Goal: Task Accomplishment & Management: Manage account settings

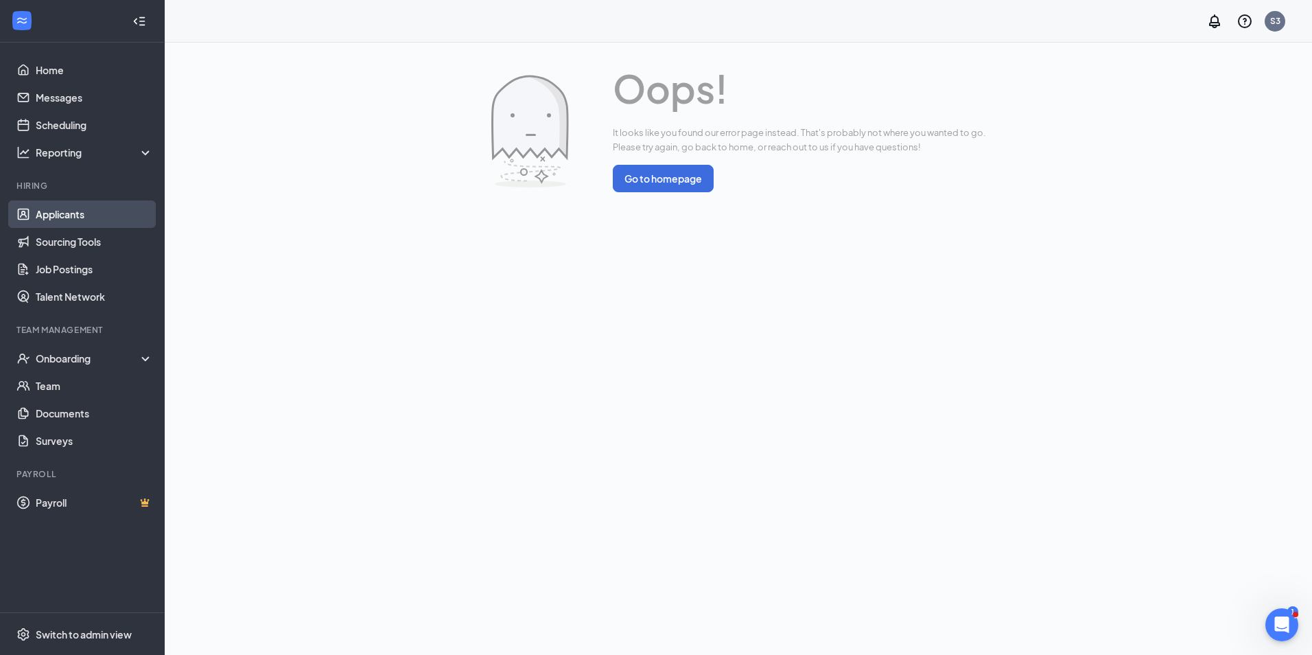
click at [84, 205] on link "Applicants" at bounding box center [94, 213] width 117 height 27
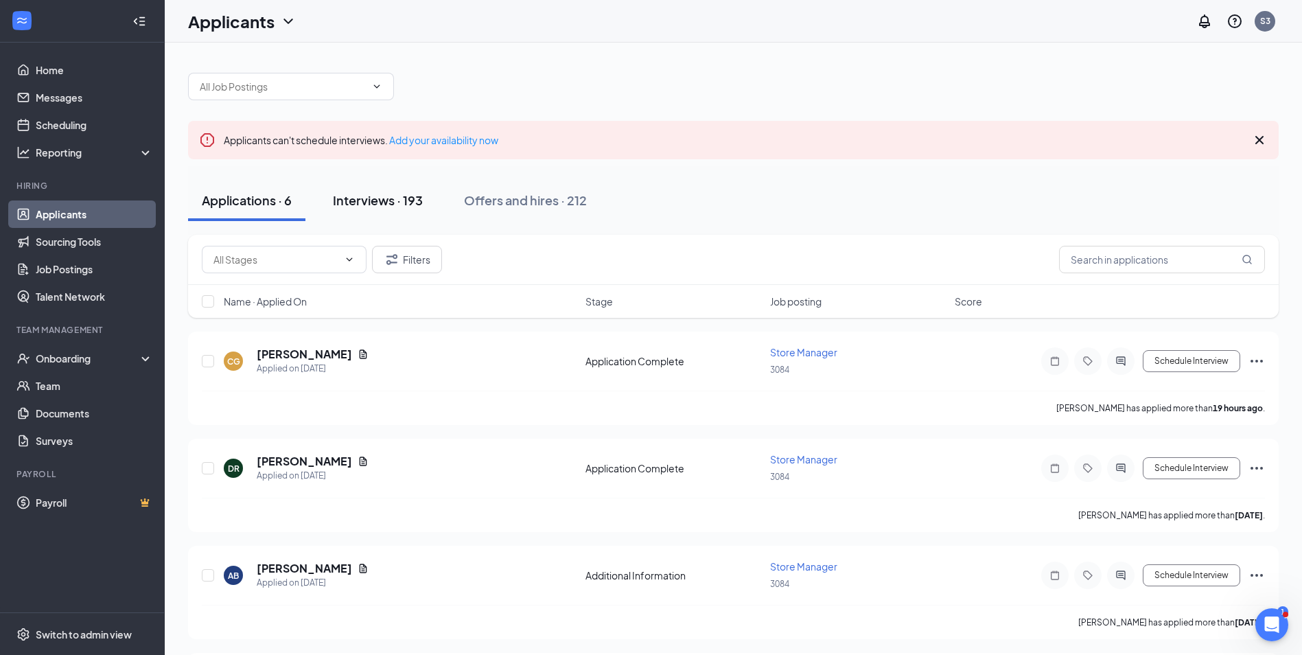
click at [410, 203] on div "Interviews · 193" at bounding box center [378, 199] width 90 height 17
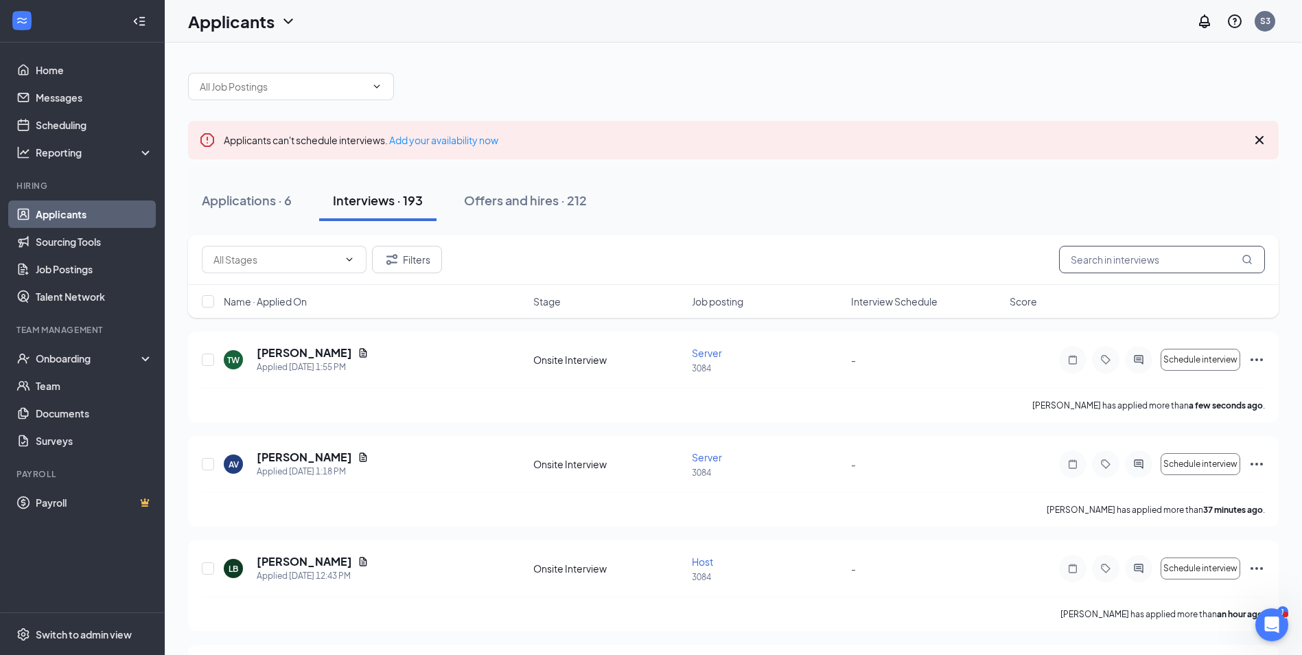
click at [1137, 262] on input "text" at bounding box center [1162, 259] width 206 height 27
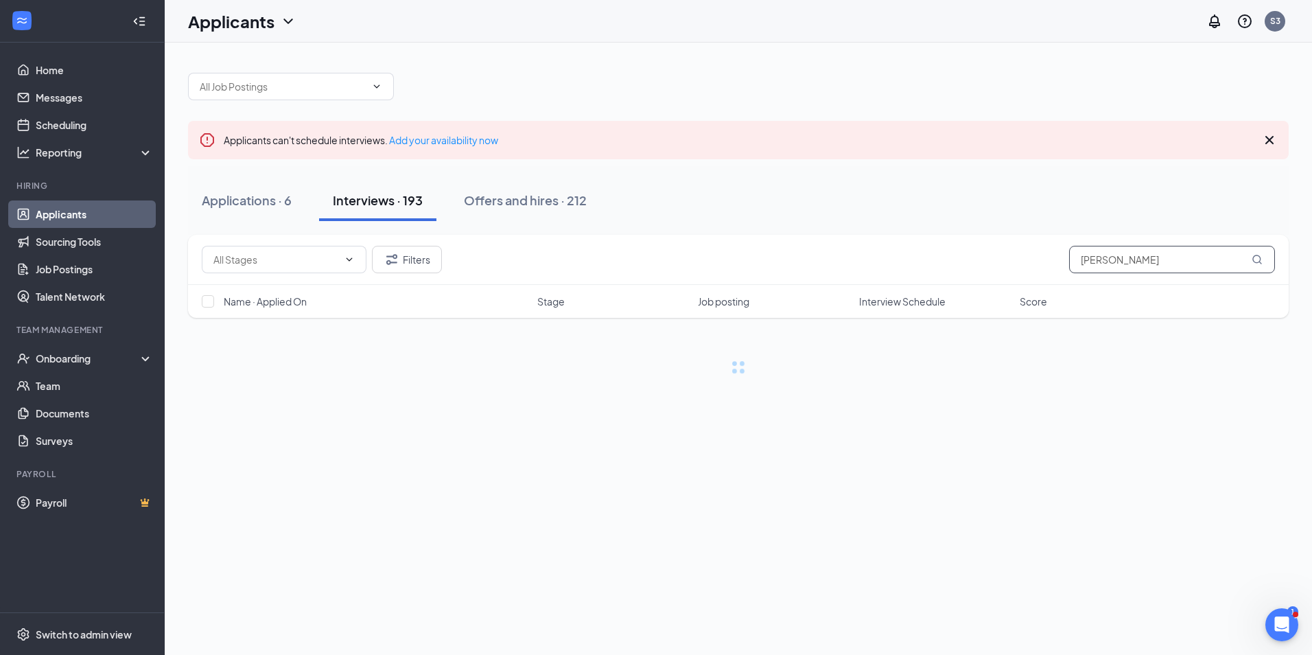
type input "[PERSON_NAME]"
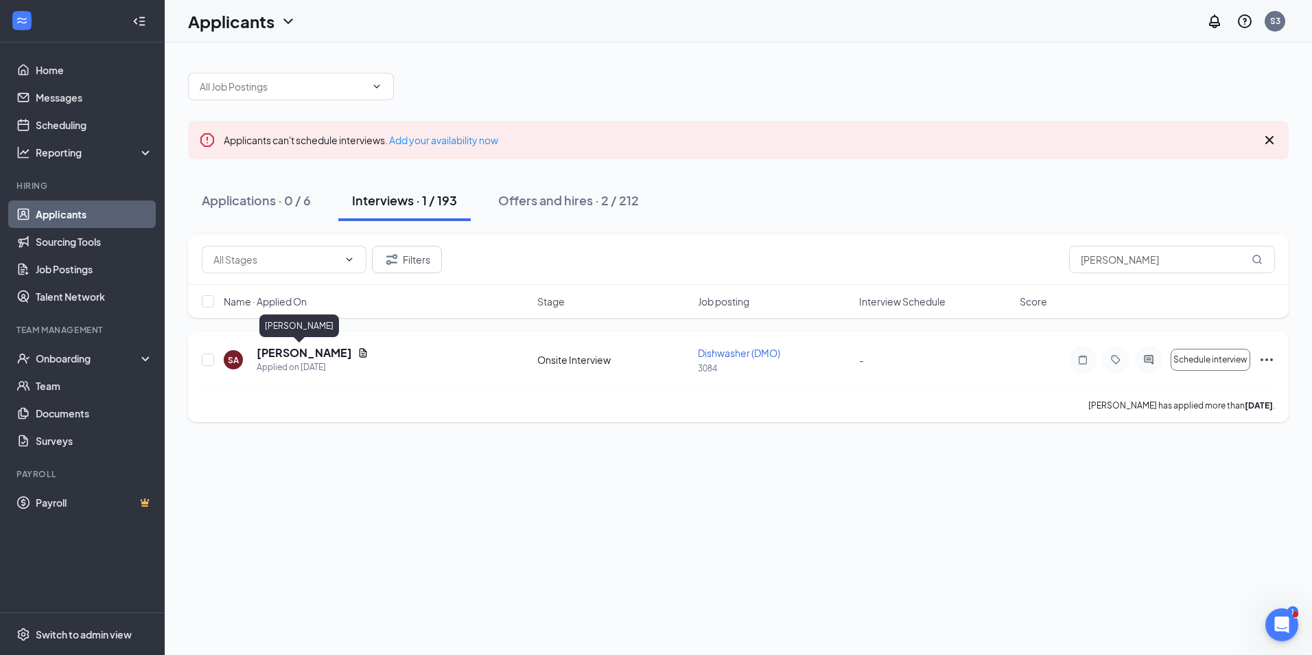
click at [283, 356] on h5 "[PERSON_NAME]" at bounding box center [304, 352] width 95 height 15
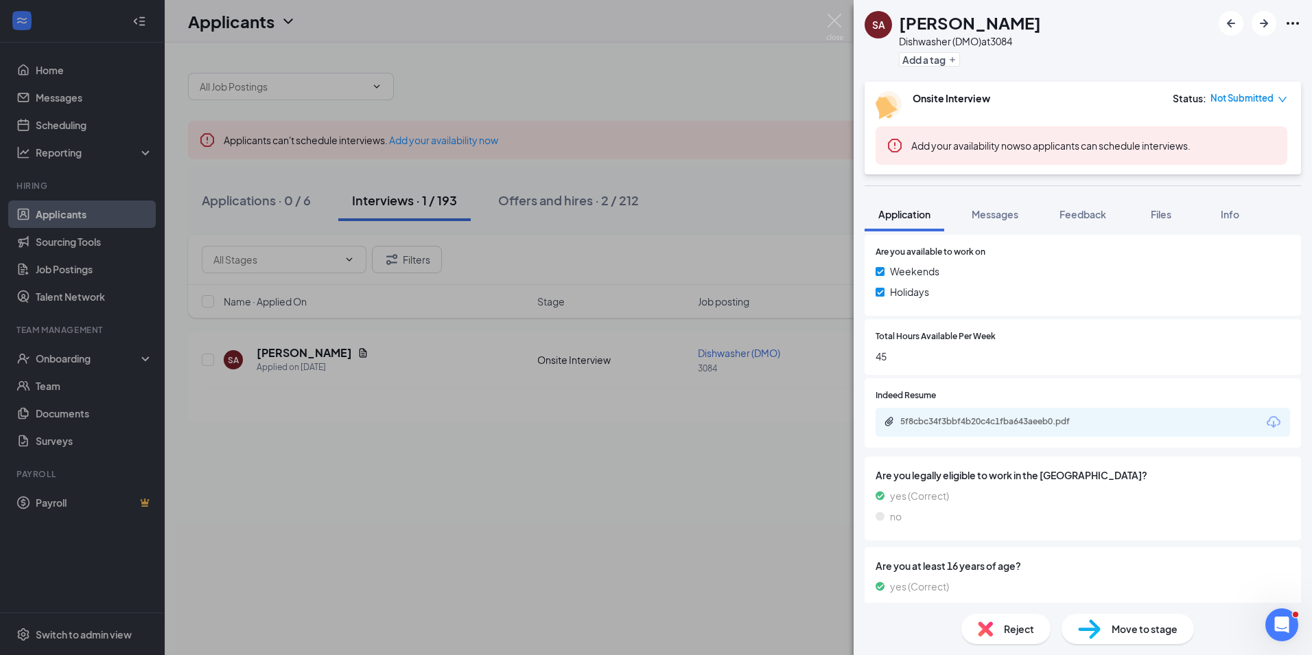
scroll to position [618, 0]
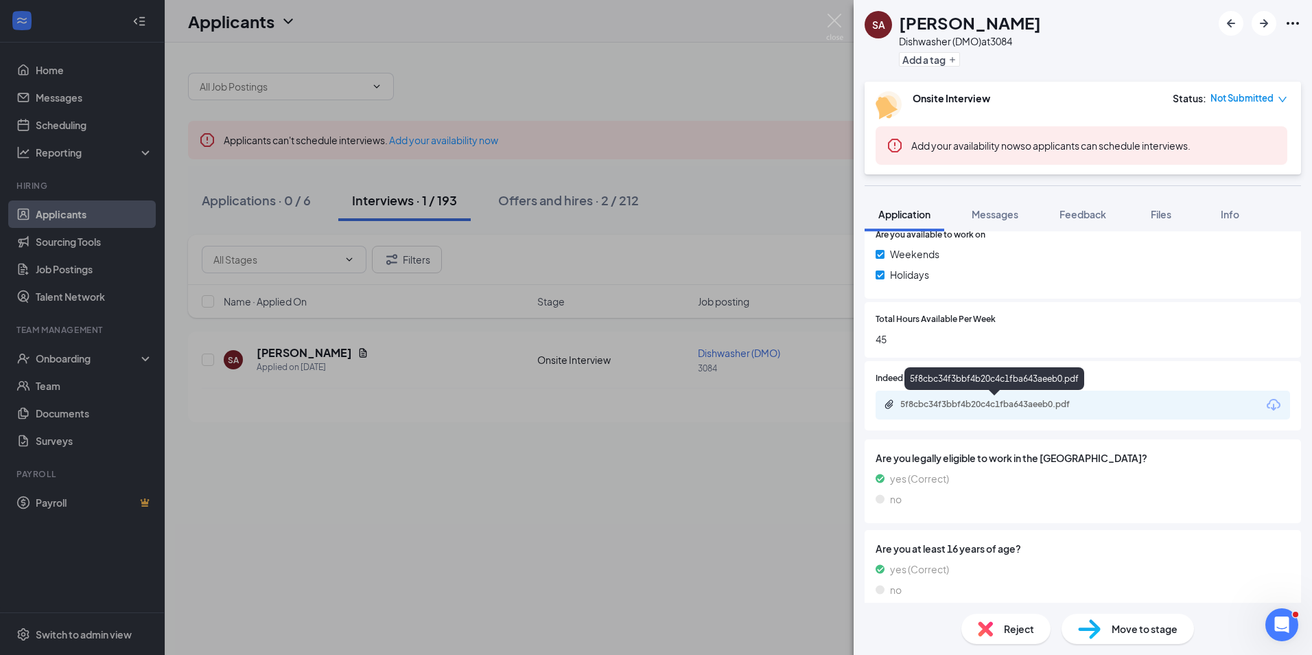
click at [982, 402] on div "5f8cbc34f3bbf4b20c4c1fba643aeeb0.pdf" at bounding box center [997, 404] width 192 height 11
drag, startPoint x: 543, startPoint y: 292, endPoint x: 545, endPoint y: 229, distance: 62.5
click at [542, 288] on div "SA [PERSON_NAME] Dishwasher (DMO) at 3084 Add a tag Onsite Interview Status : N…" at bounding box center [656, 327] width 1312 height 655
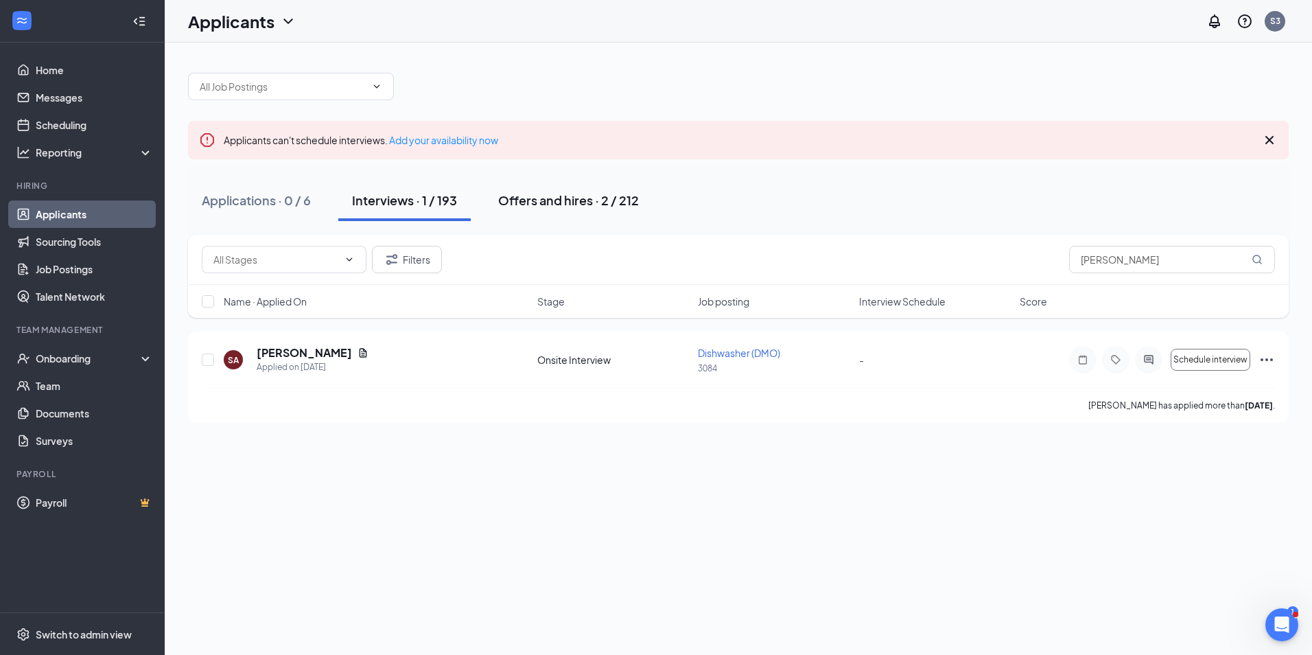
click at [552, 190] on button "Offers and hires · 2 / 212" at bounding box center [569, 200] width 168 height 41
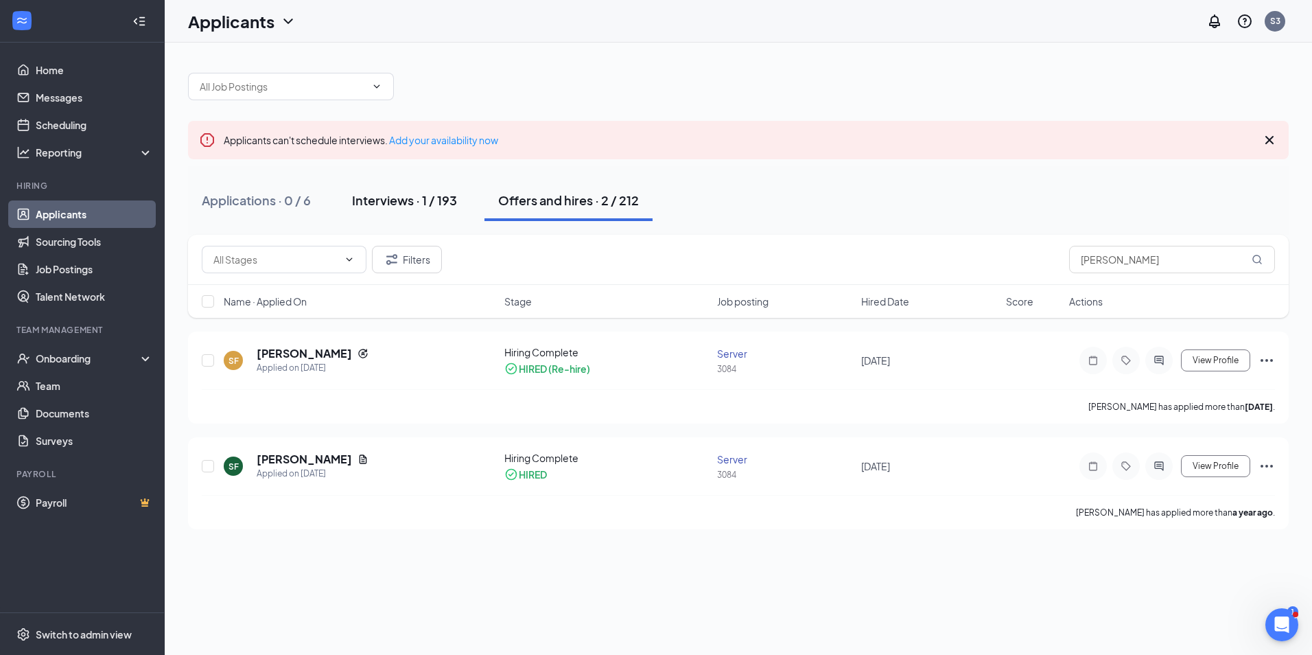
click at [378, 201] on div "Interviews · 1 / 193" at bounding box center [404, 199] width 105 height 17
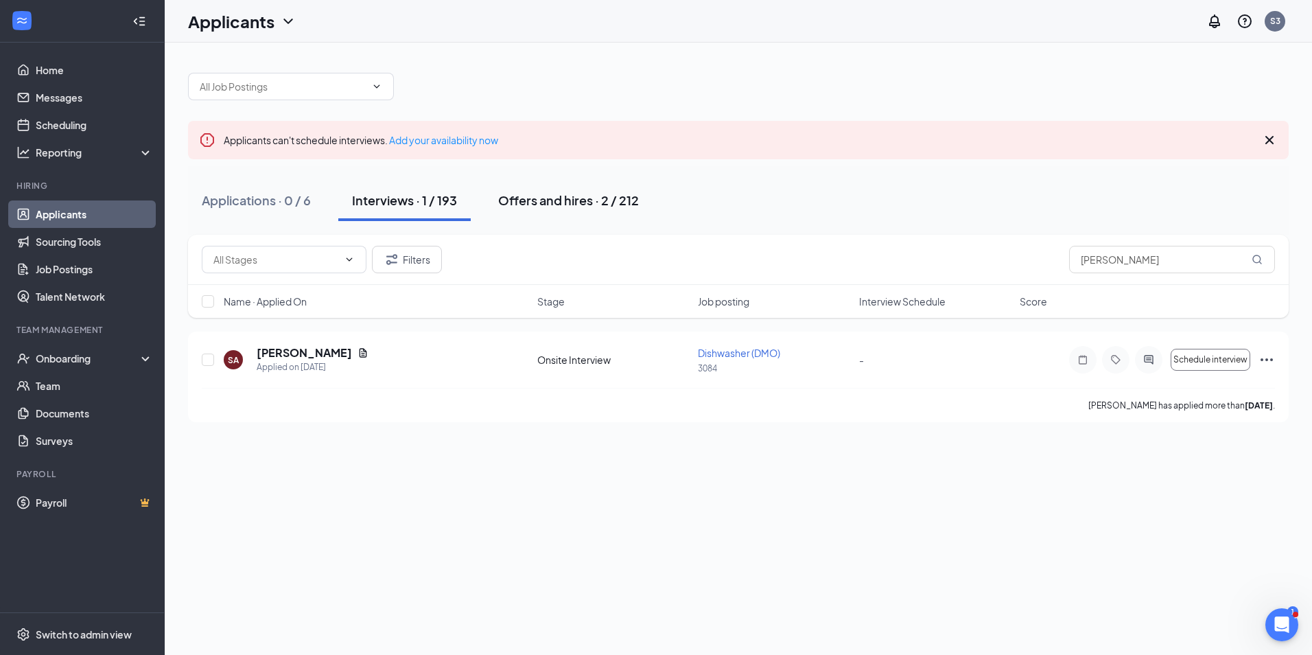
click at [525, 206] on div "Offers and hires · 2 / 212" at bounding box center [568, 199] width 141 height 17
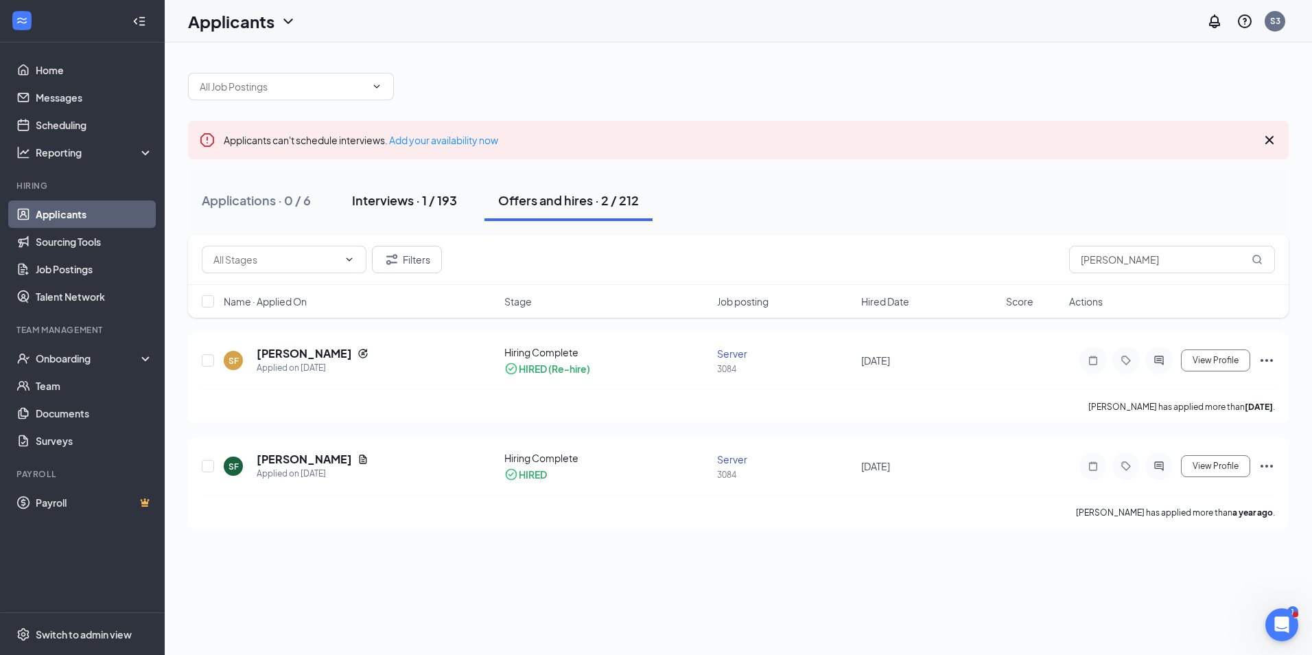
click at [426, 200] on div "Interviews · 1 / 193" at bounding box center [404, 199] width 105 height 17
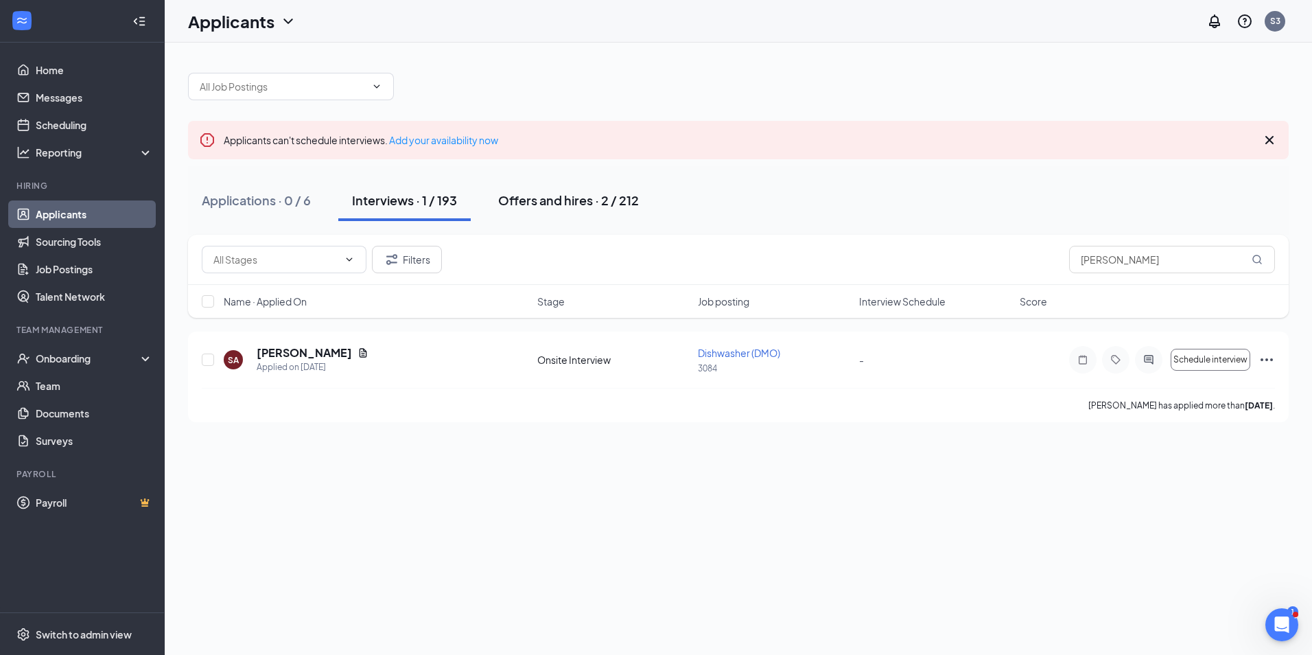
click at [545, 207] on div "Offers and hires · 2 / 212" at bounding box center [568, 199] width 141 height 17
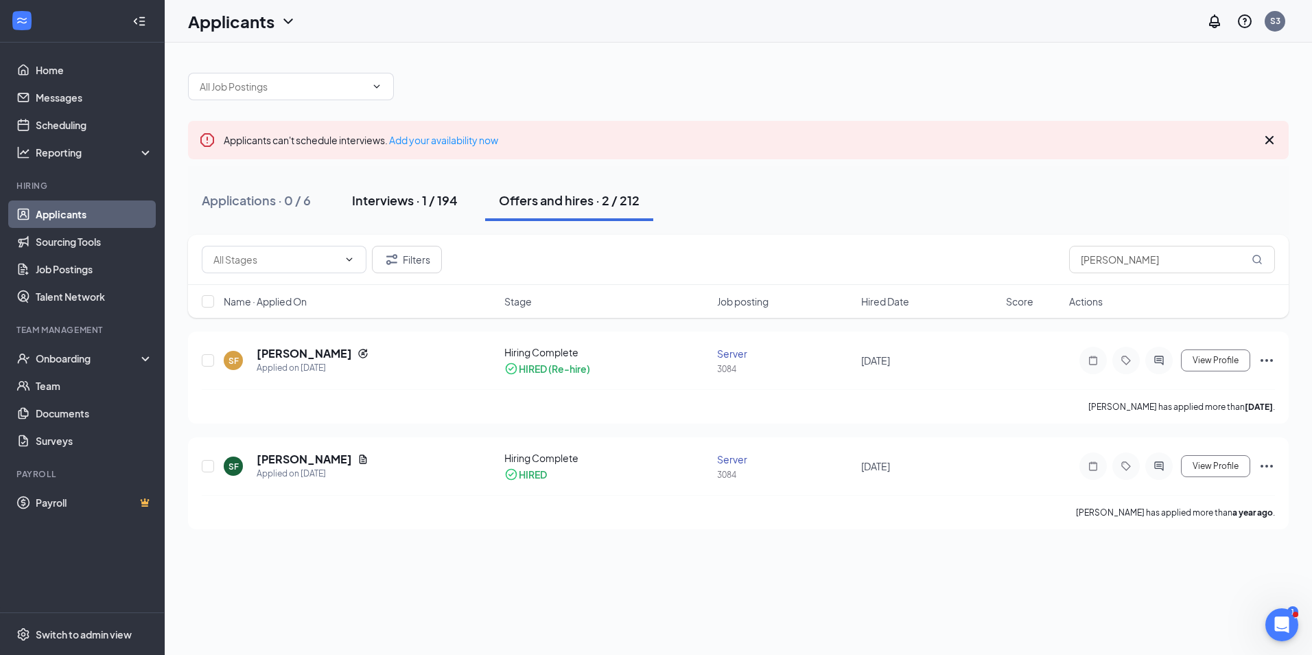
click at [380, 200] on div "Interviews · 1 / 194" at bounding box center [405, 199] width 106 height 17
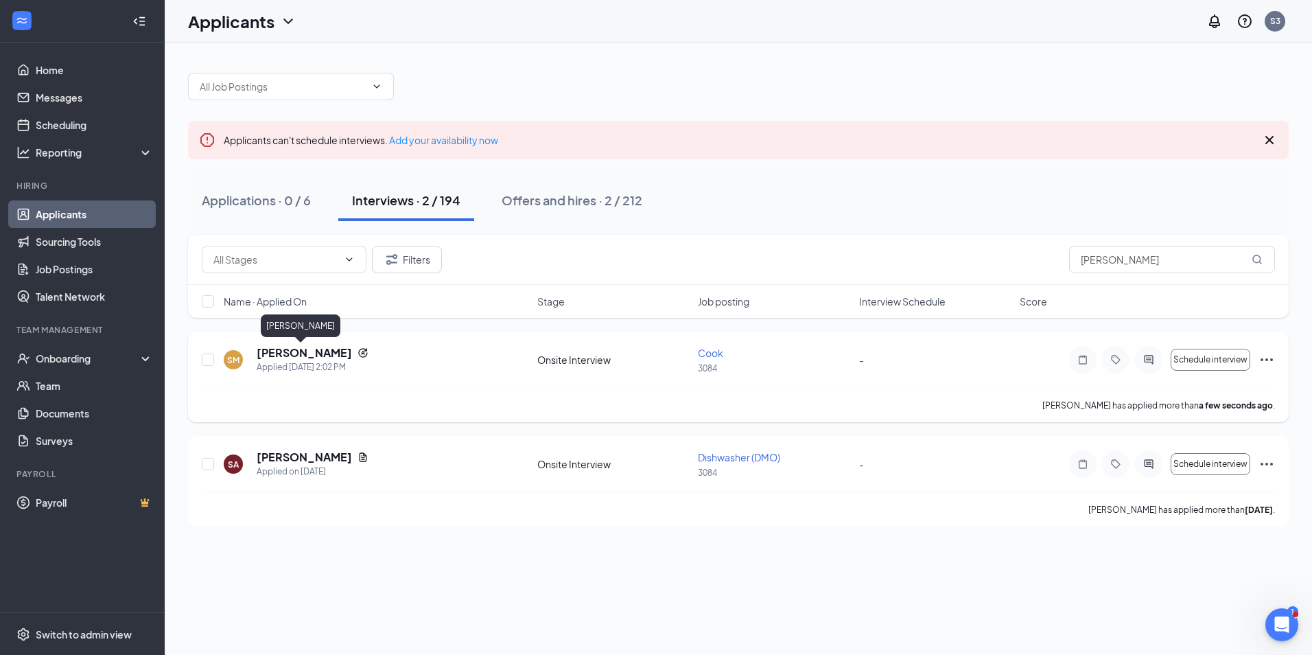
click at [311, 349] on h5 "[PERSON_NAME]" at bounding box center [304, 352] width 95 height 15
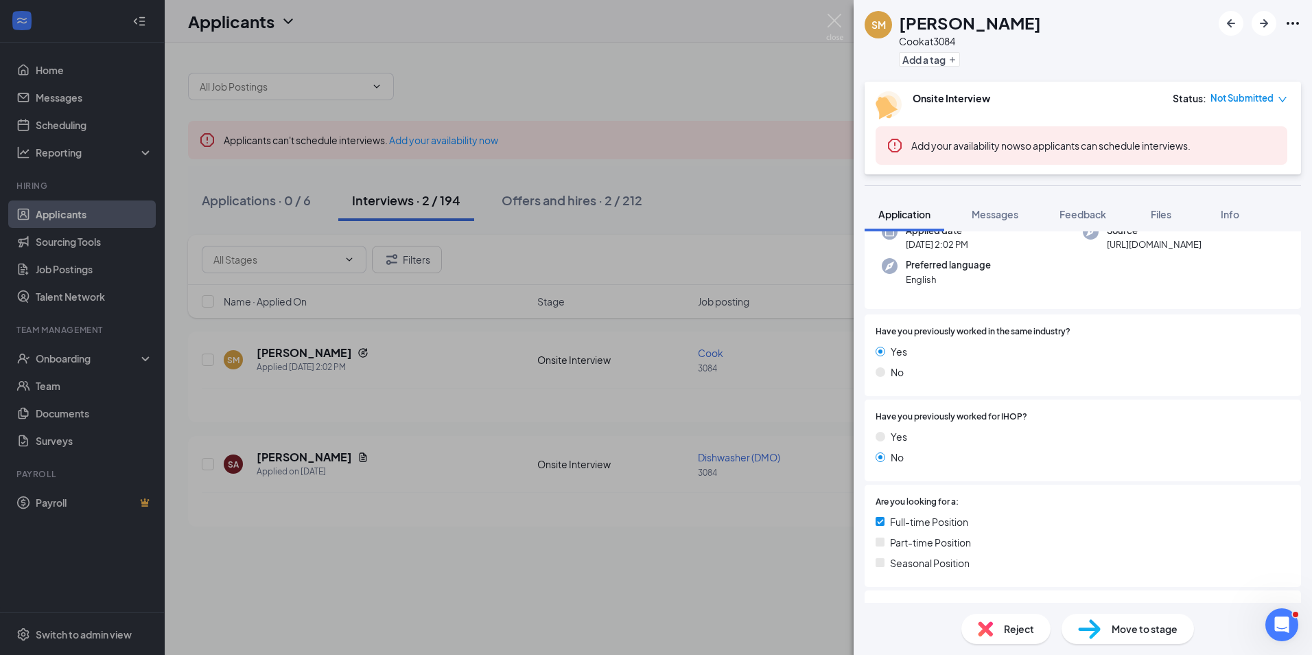
scroll to position [115, 0]
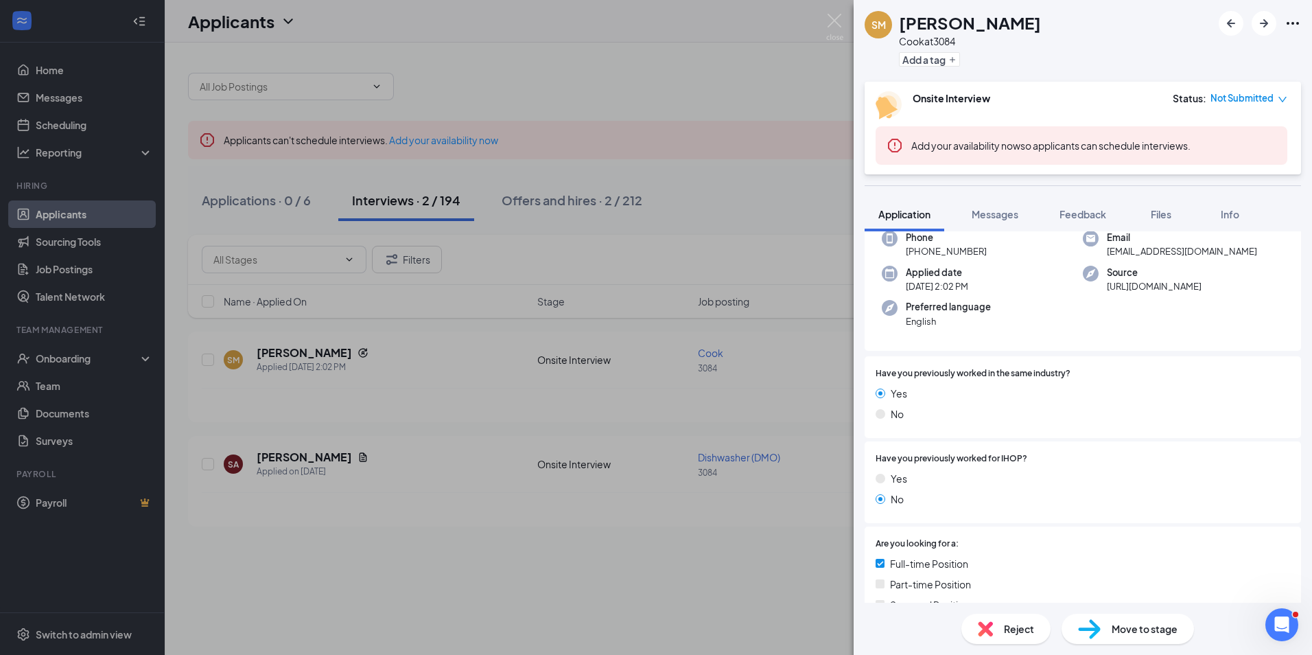
click at [1142, 620] on div "Move to stage" at bounding box center [1128, 629] width 132 height 30
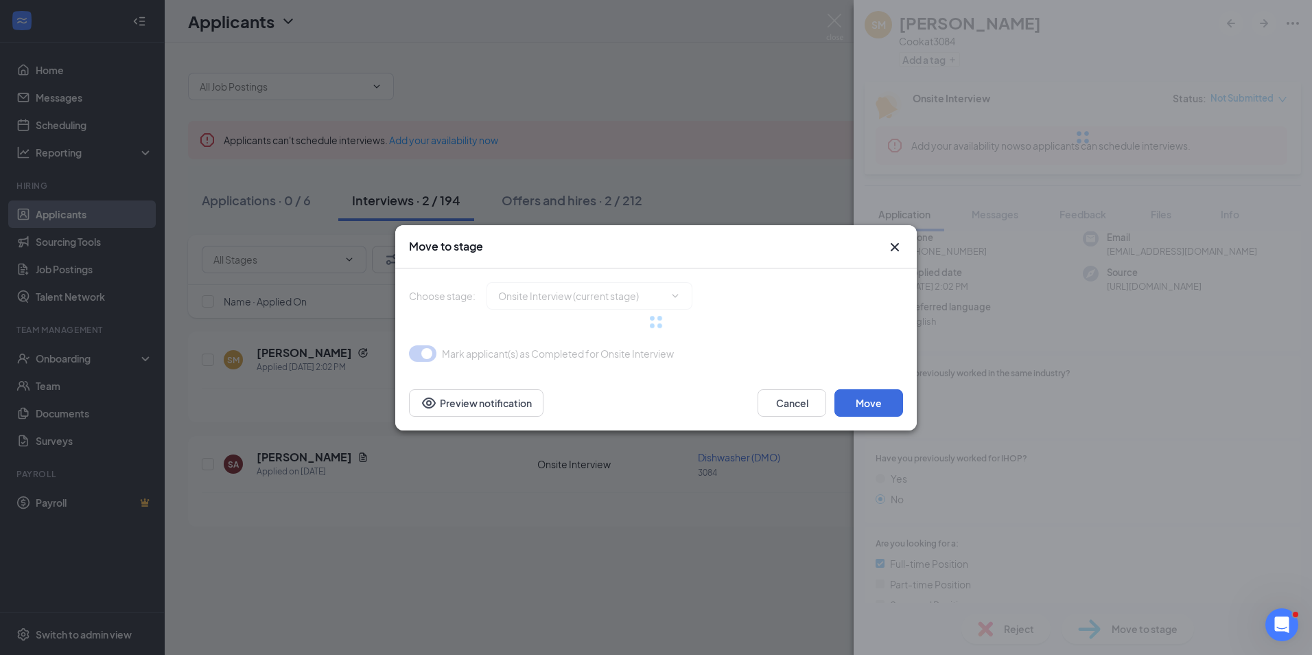
type input "Hiring Complete (final stage)"
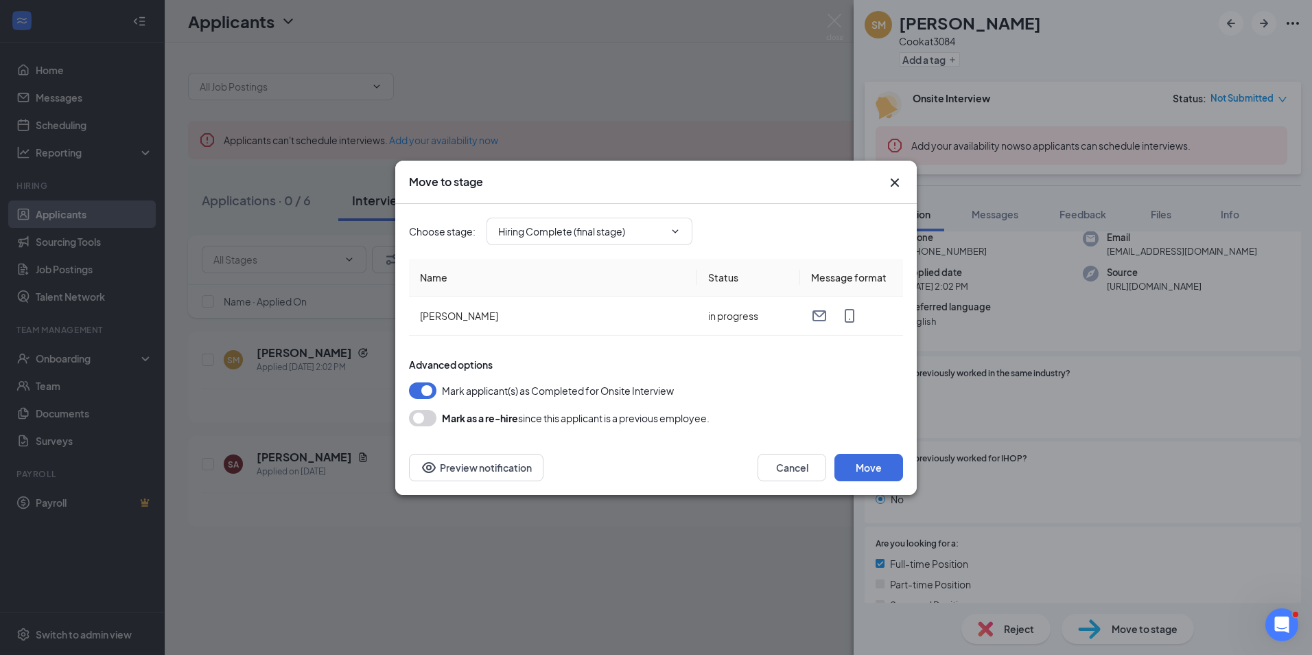
drag, startPoint x: 756, startPoint y: 182, endPoint x: 760, endPoint y: 194, distance: 13.0
click at [760, 194] on div "Move to stage" at bounding box center [656, 182] width 522 height 43
click at [858, 466] on button "Move" at bounding box center [869, 467] width 69 height 27
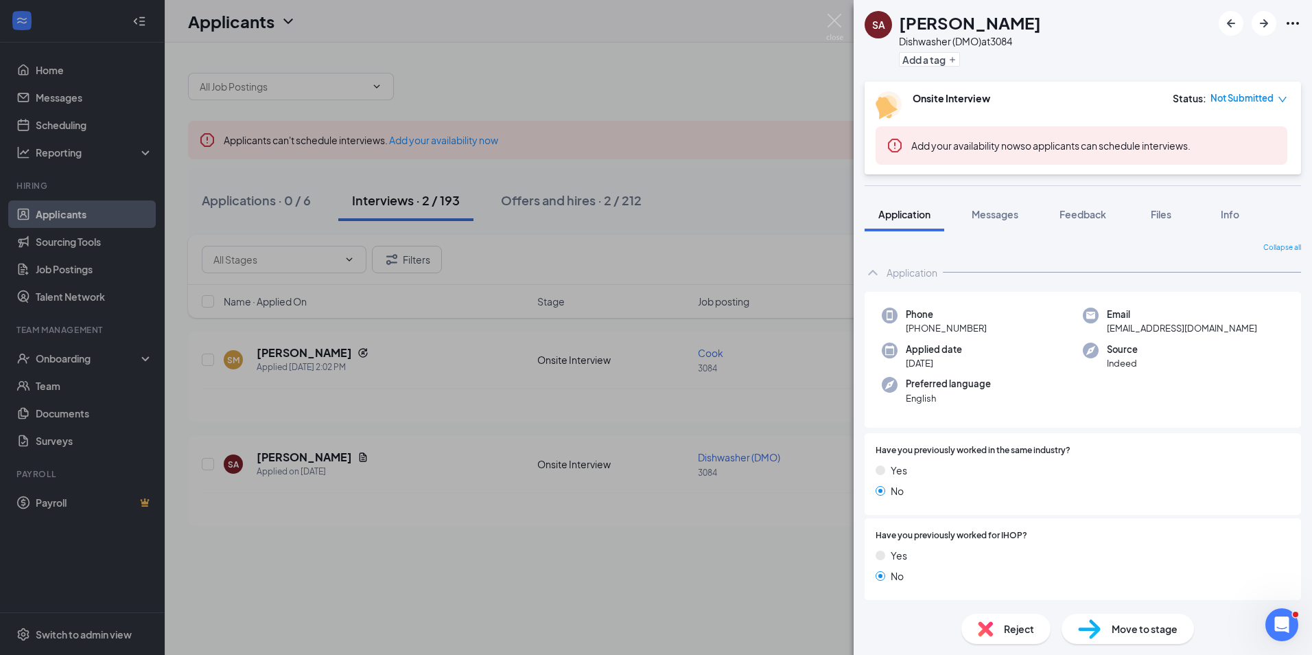
click at [286, 353] on div "SA [PERSON_NAME] Dishwasher (DMO) at 3084 Add a tag Onsite Interview Status : N…" at bounding box center [656, 327] width 1312 height 655
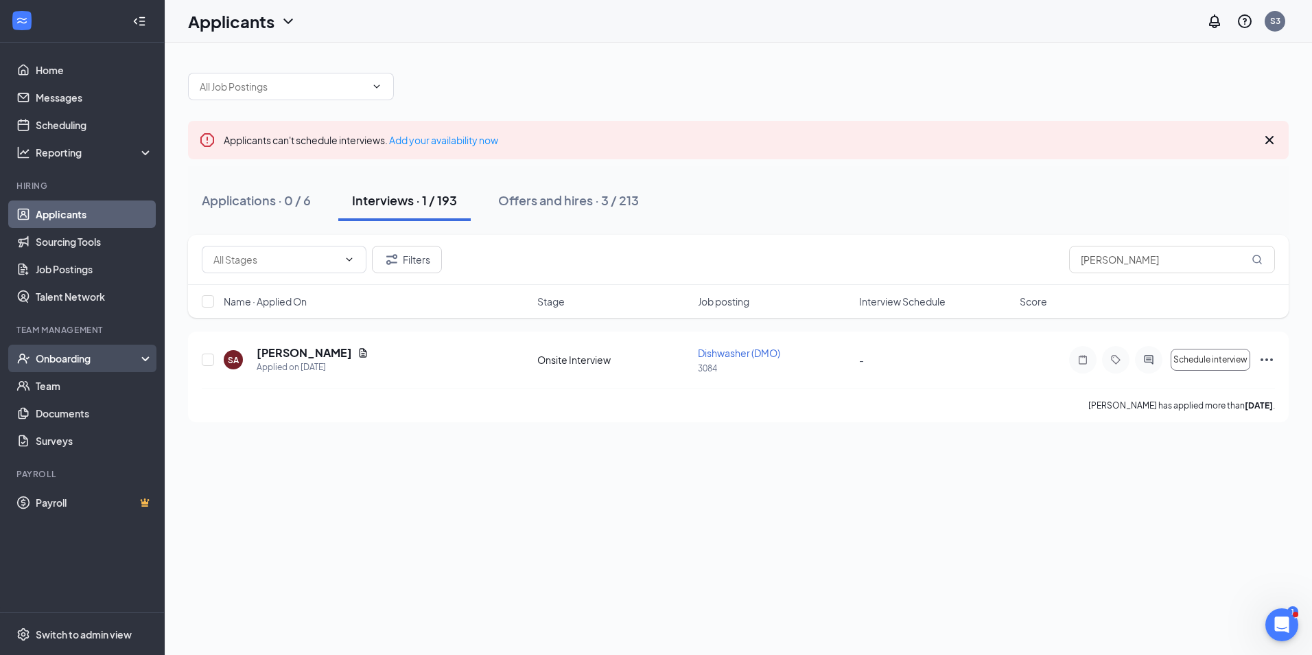
click at [81, 353] on div "Onboarding" at bounding box center [89, 358] width 106 height 14
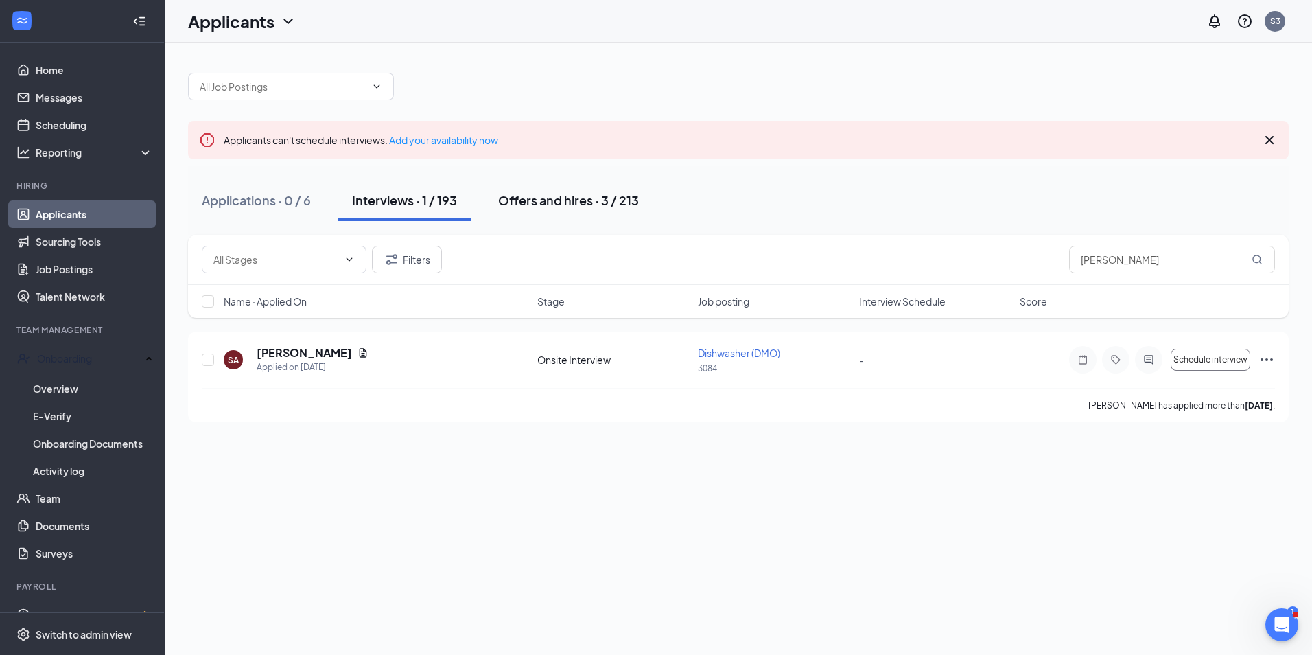
click at [580, 193] on div "Offers and hires · 3 / 213" at bounding box center [568, 199] width 141 height 17
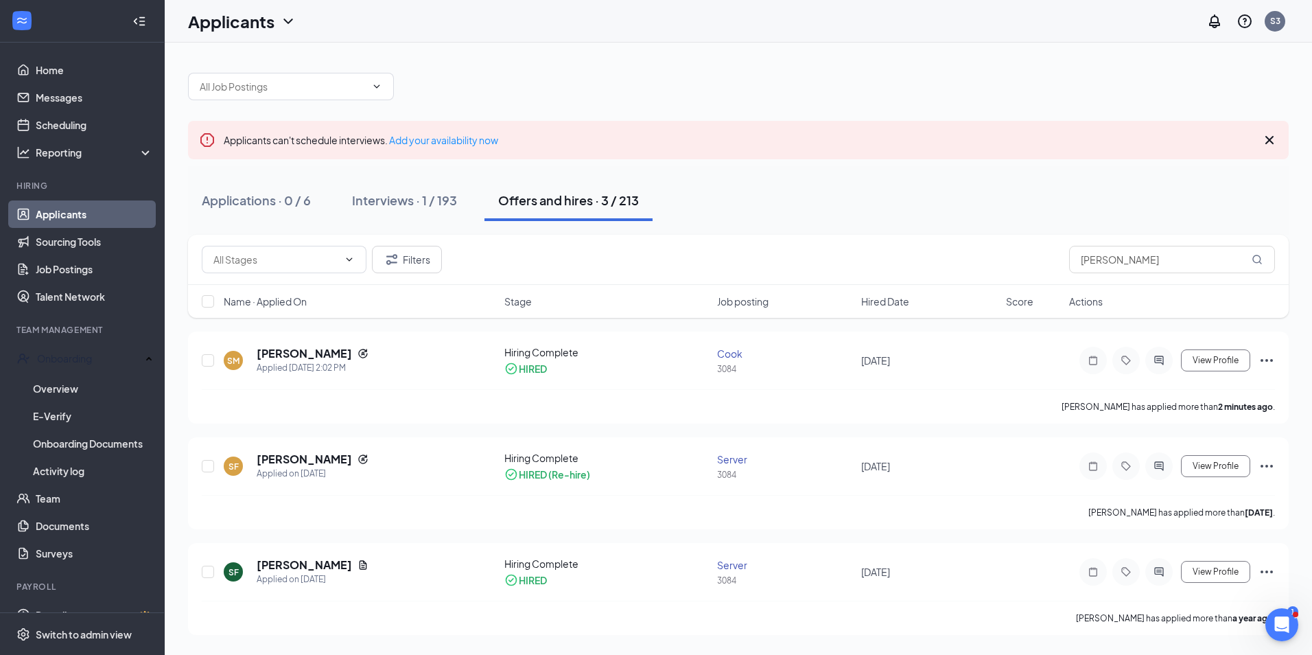
click at [472, 271] on div "Filters [PERSON_NAME]" at bounding box center [738, 259] width 1073 height 27
click at [308, 352] on h5 "[PERSON_NAME]" at bounding box center [304, 353] width 95 height 15
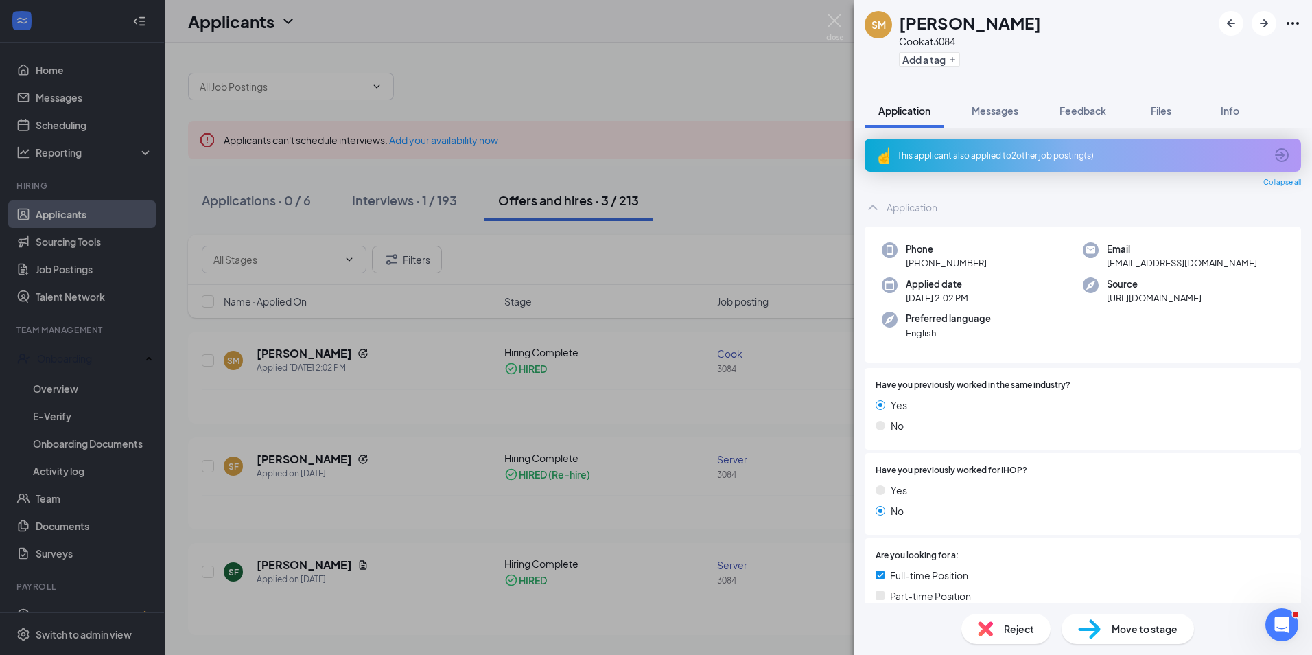
click at [1104, 636] on div "Move to stage" at bounding box center [1128, 629] width 132 height 30
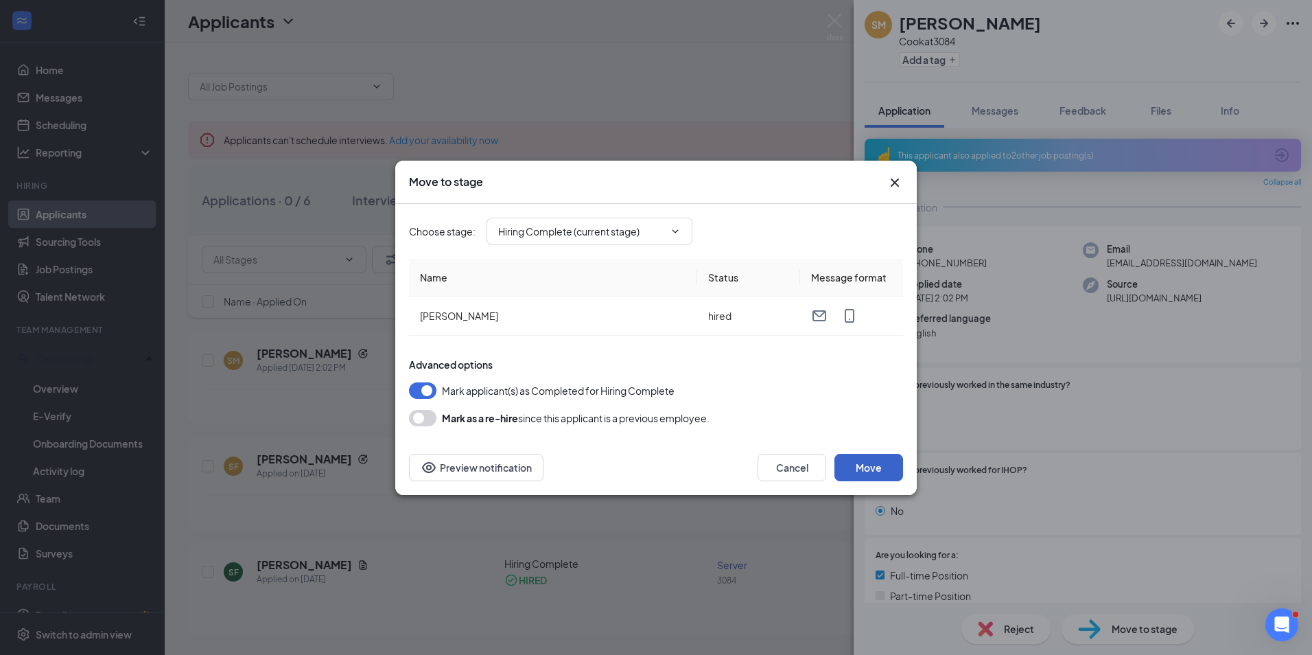
click at [876, 470] on button "Move" at bounding box center [869, 467] width 69 height 27
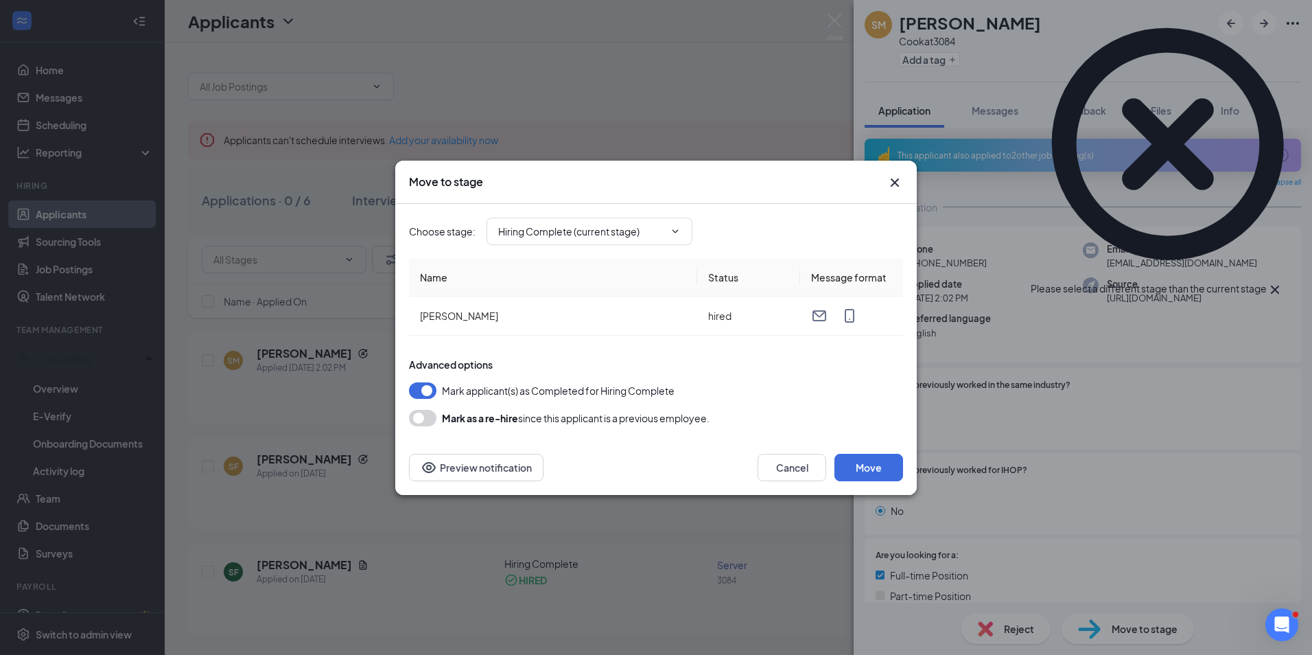
click at [1284, 281] on icon "Cross" at bounding box center [1275, 289] width 16 height 16
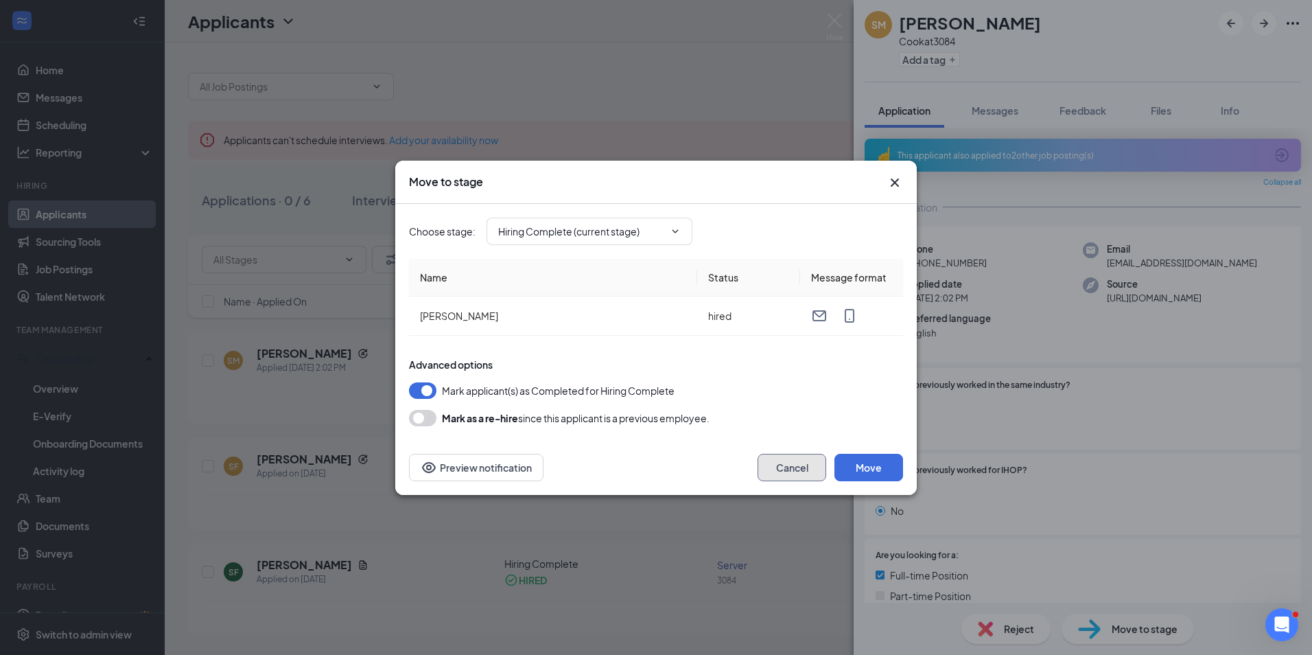
click at [782, 461] on button "Cancel" at bounding box center [792, 467] width 69 height 27
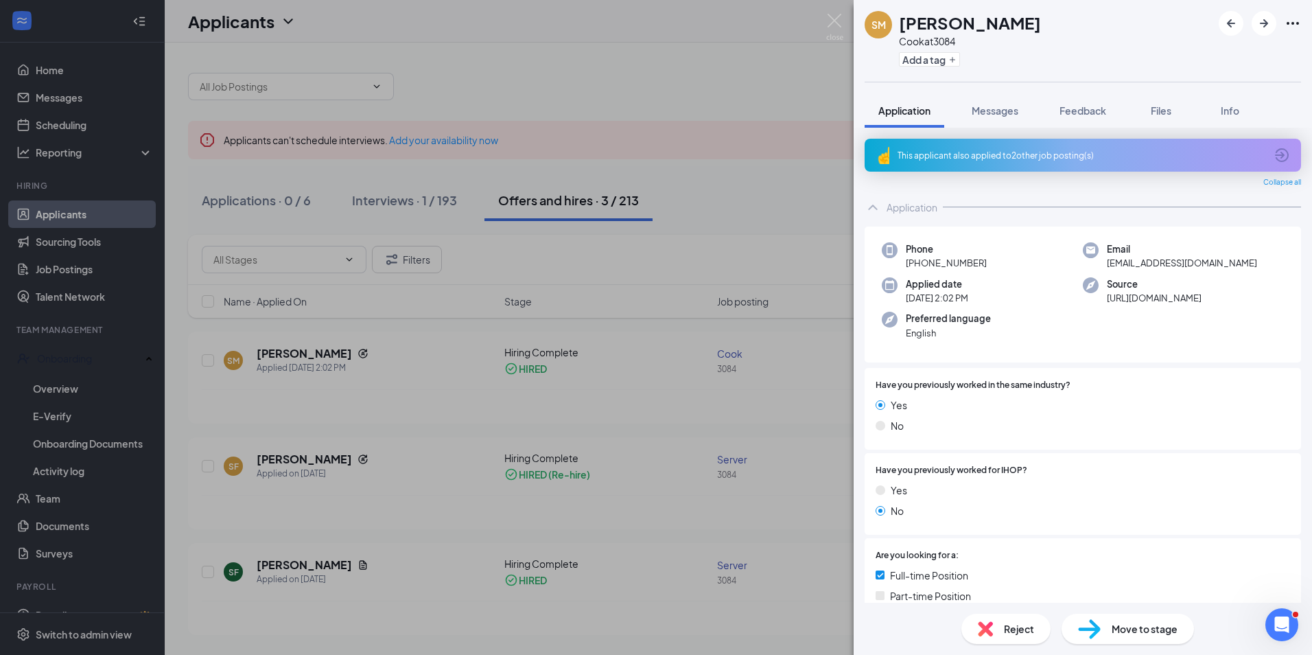
click at [56, 382] on div "SM [PERSON_NAME] at 3084 Add a tag Application Messages Feedback Files Info Thi…" at bounding box center [656, 327] width 1312 height 655
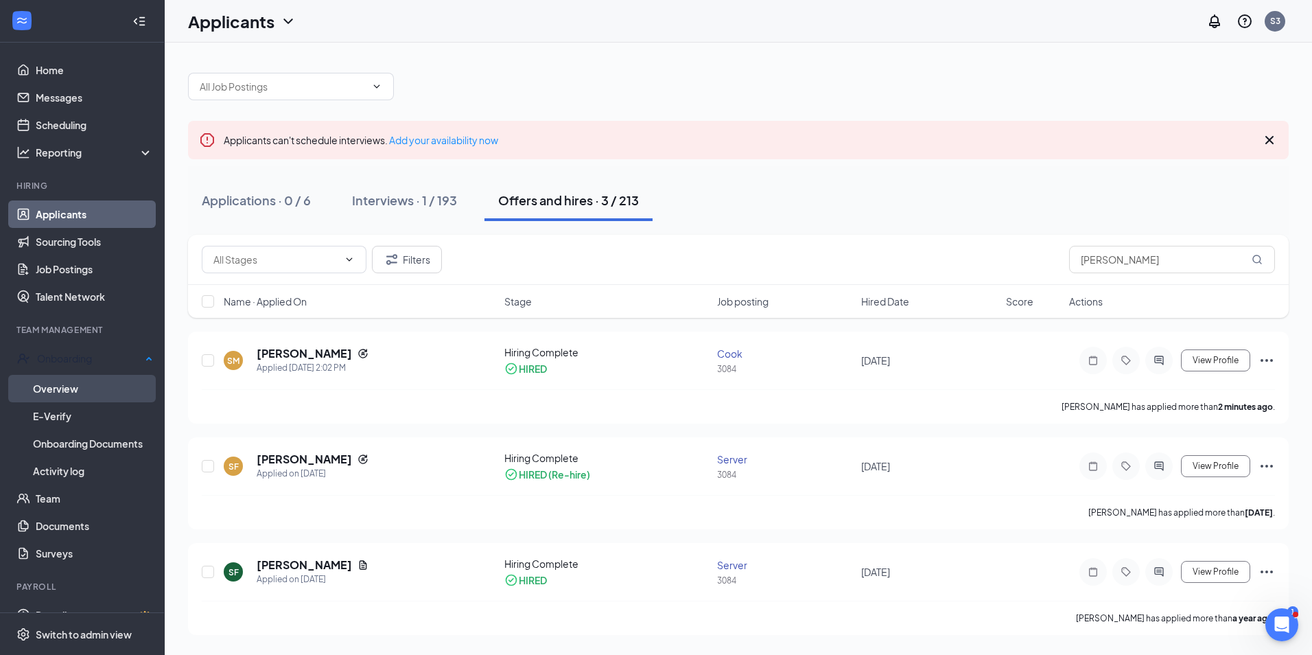
click at [82, 384] on link "Overview" at bounding box center [93, 388] width 120 height 27
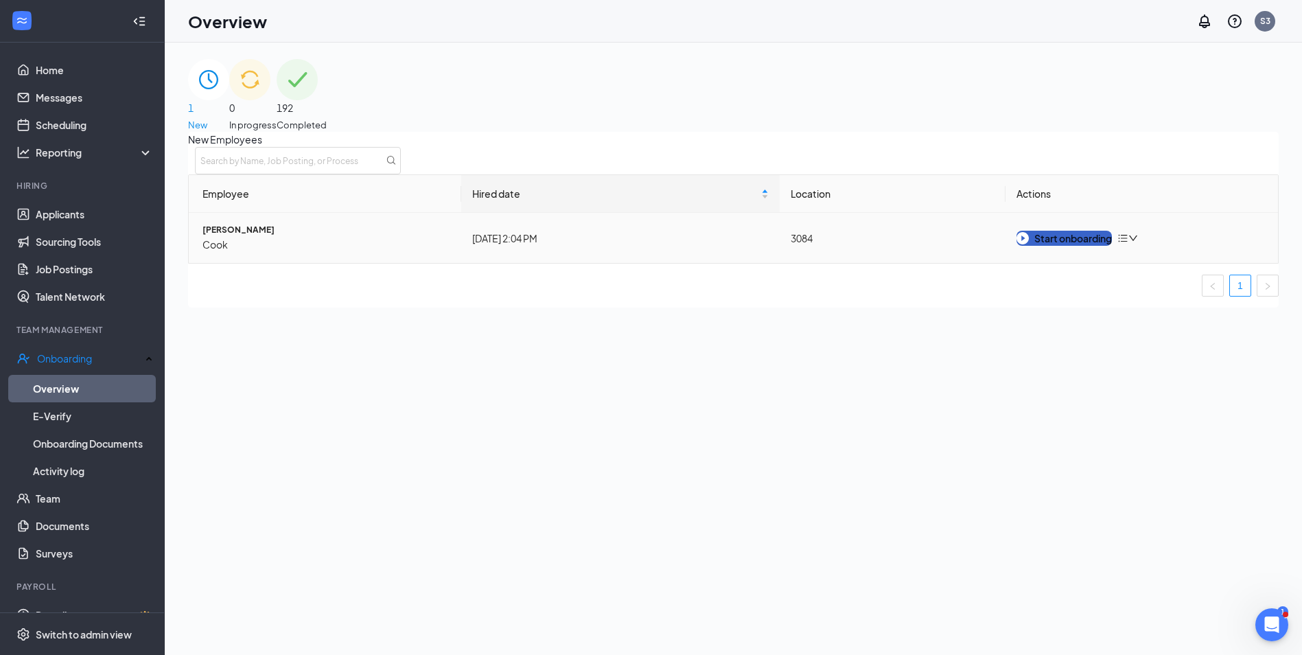
click at [1053, 246] on div "Start onboarding" at bounding box center [1064, 238] width 95 height 15
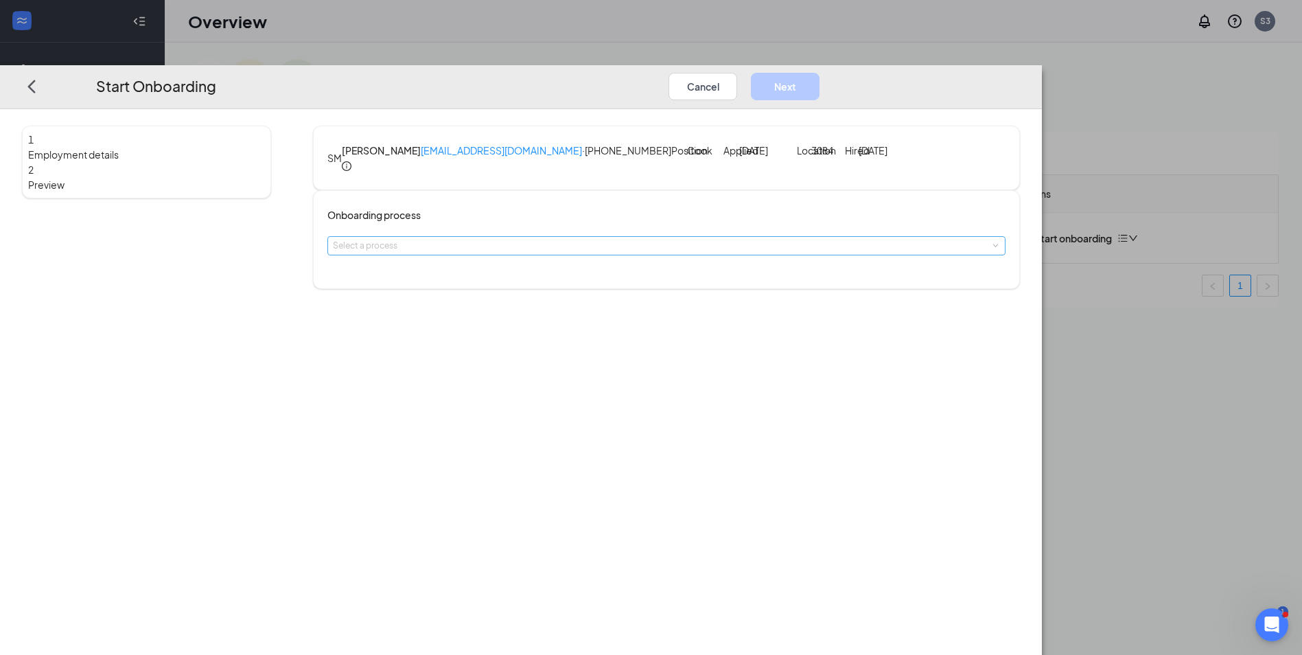
click at [656, 253] on div "Select a process" at bounding box center [663, 246] width 661 height 14
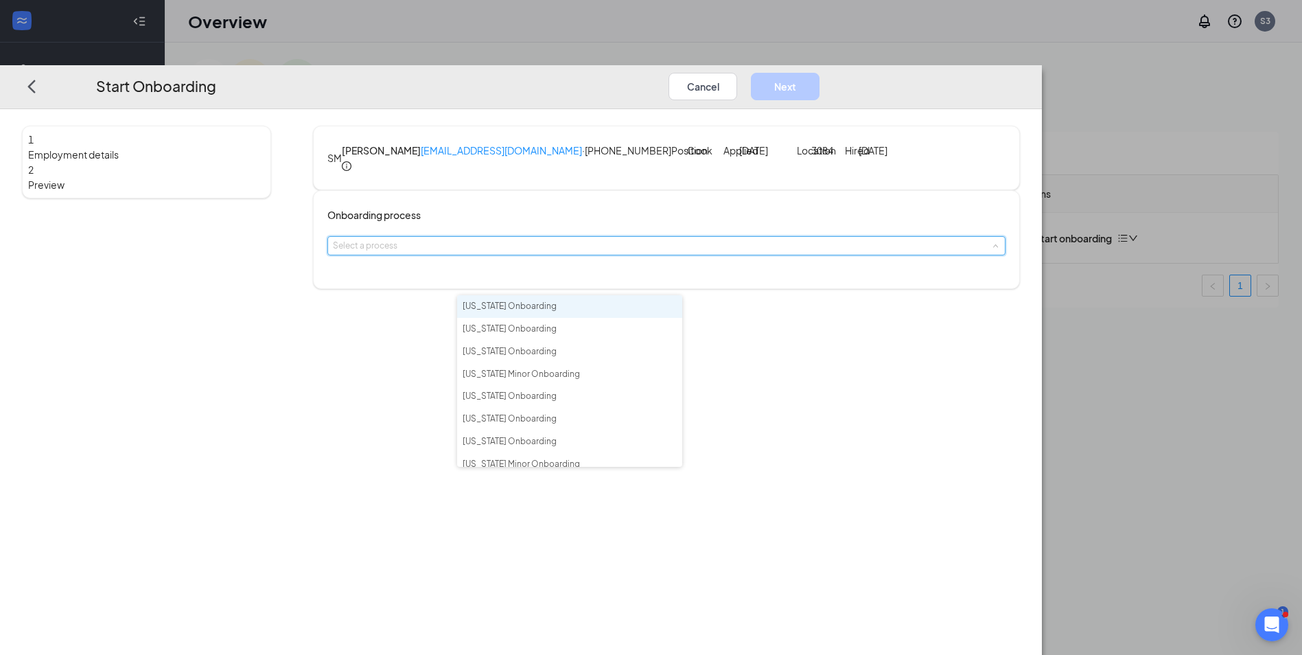
click at [560, 314] on li "[US_STATE] Onboarding" at bounding box center [569, 306] width 225 height 23
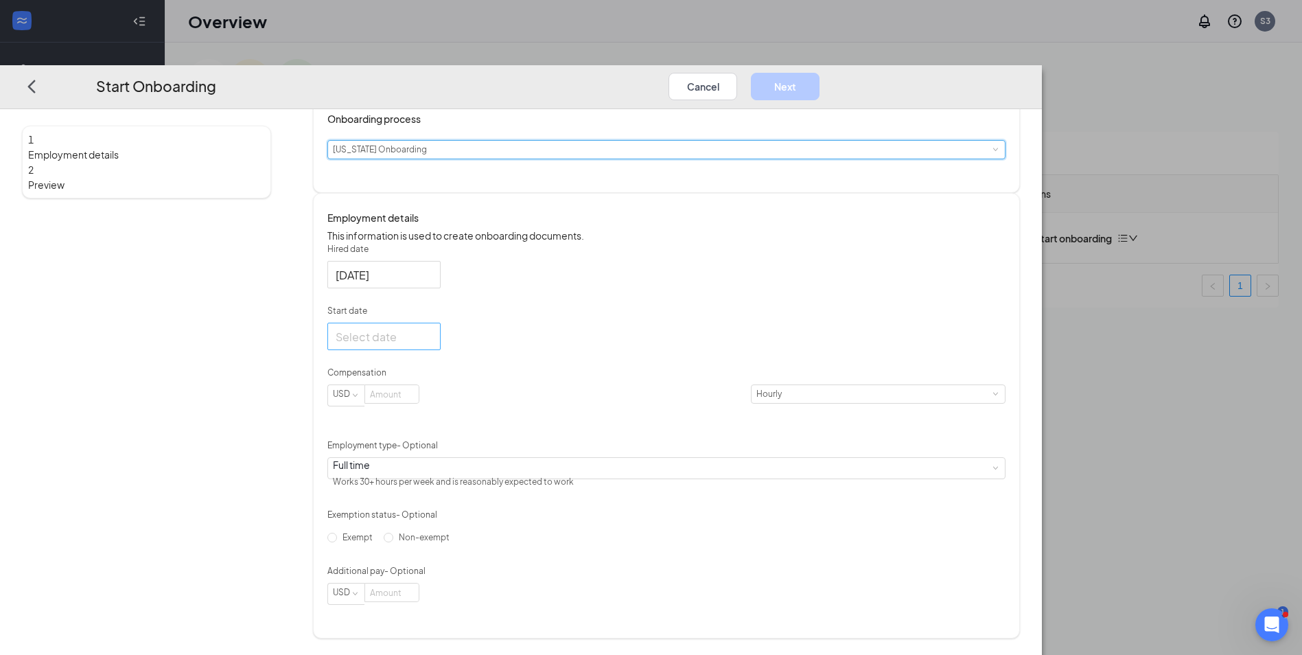
scroll to position [137, 0]
click at [430, 345] on input "Start date" at bounding box center [383, 336] width 94 height 17
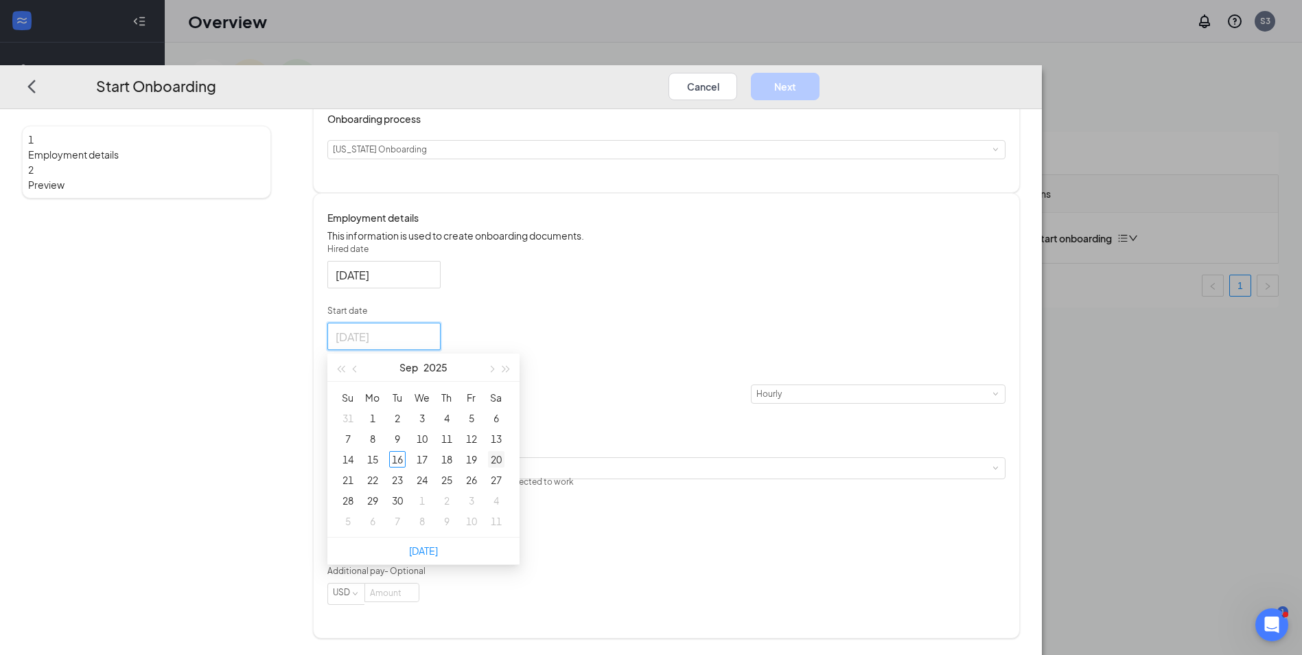
type input "[DATE]"
click at [504, 468] on div "20" at bounding box center [496, 460] width 16 height 16
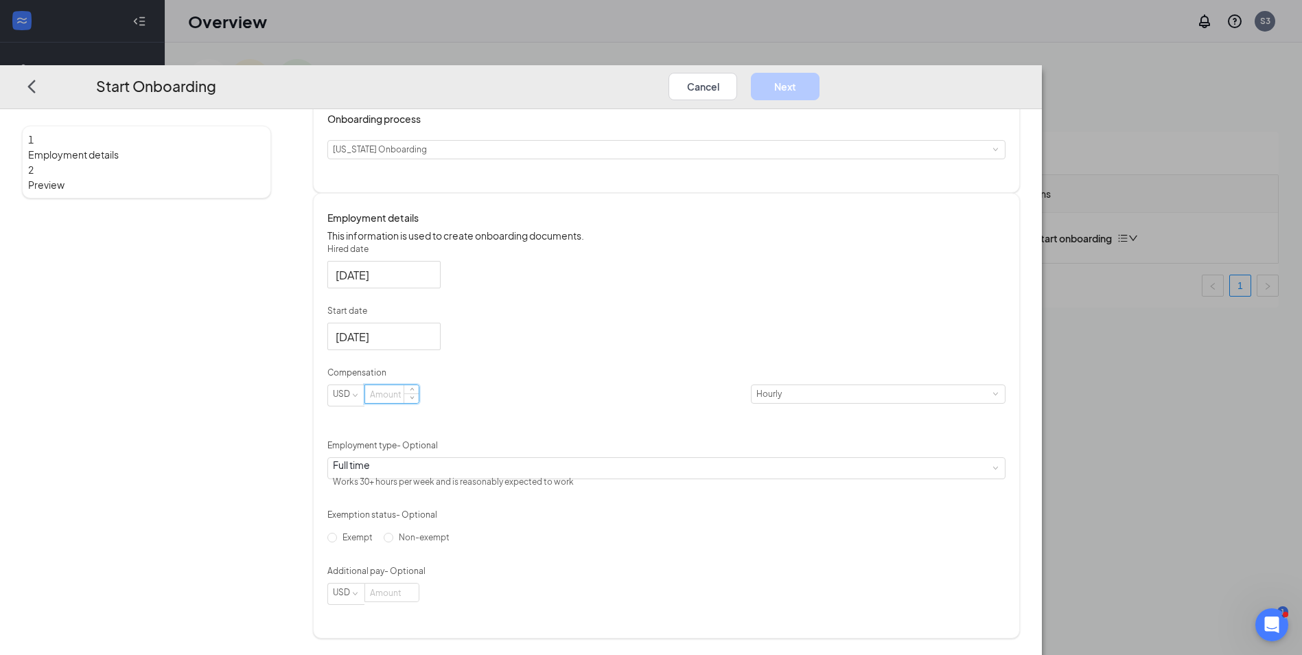
click at [419, 404] on input at bounding box center [392, 395] width 54 height 18
type input "16.5"
click at [633, 537] on div "Exempt Non-exempt" at bounding box center [666, 538] width 678 height 22
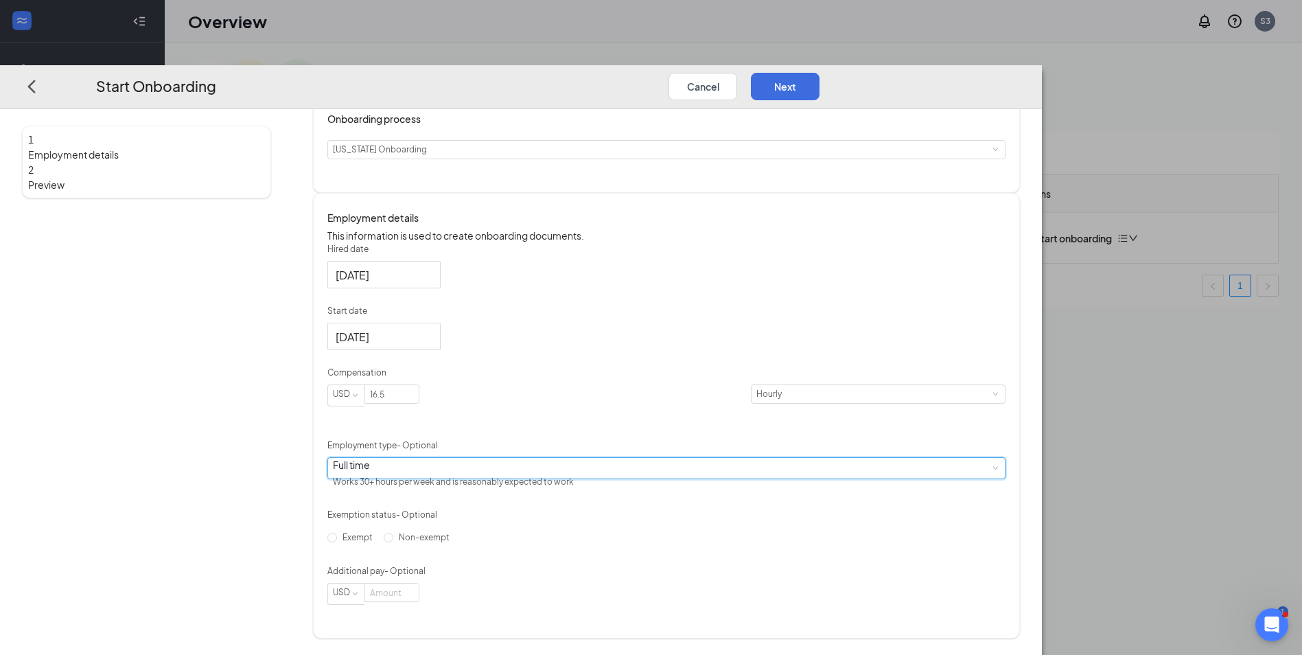
click at [610, 461] on div "Full time Works 30+ hours per week and is reasonably expected to work" at bounding box center [666, 468] width 667 height 21
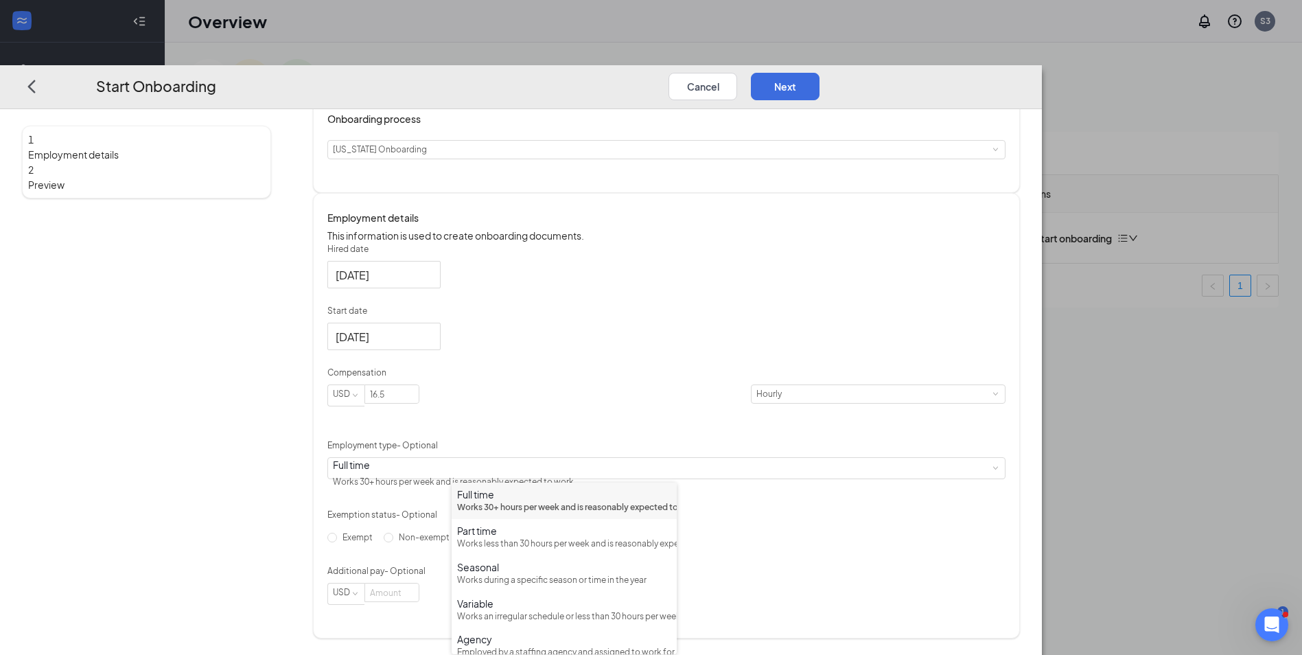
click at [936, 335] on div "Hired date [DATE] Start date [DATE] [DATE] Su Mo Tu We Th Fr Sa 31 1 2 3 4 5 6 …" at bounding box center [666, 424] width 678 height 362
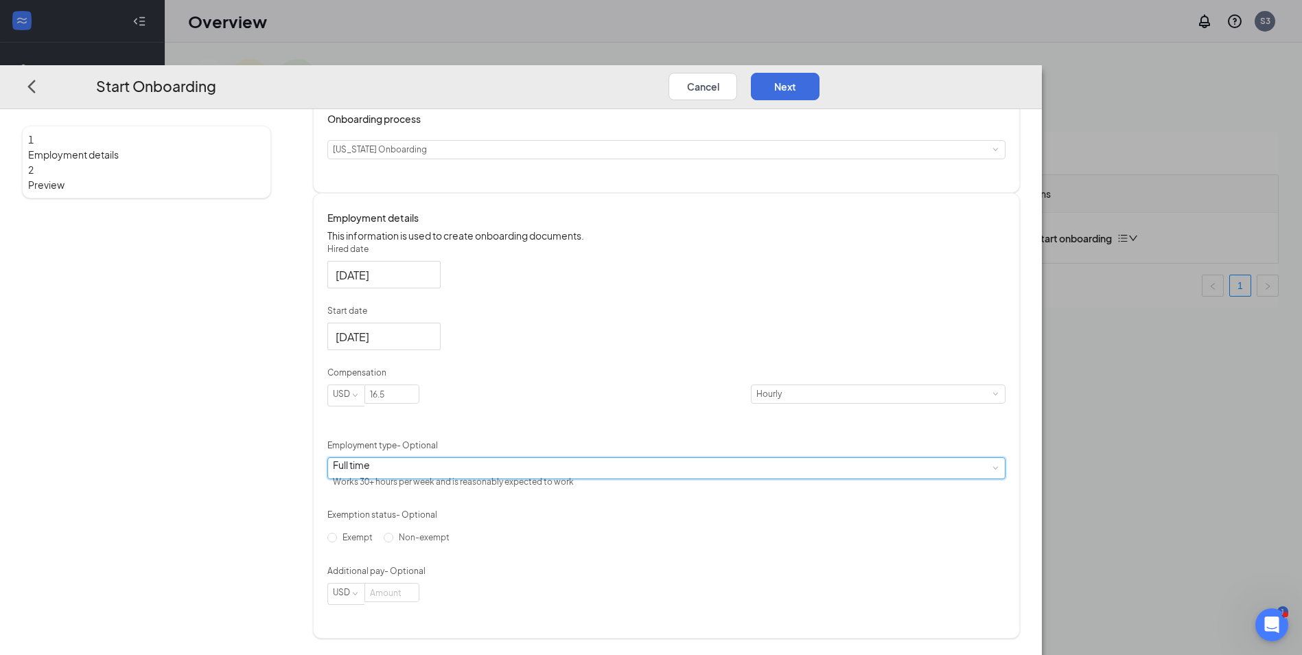
click at [636, 461] on div "Full time Works 30+ hours per week and is reasonably expected to work" at bounding box center [666, 468] width 667 height 21
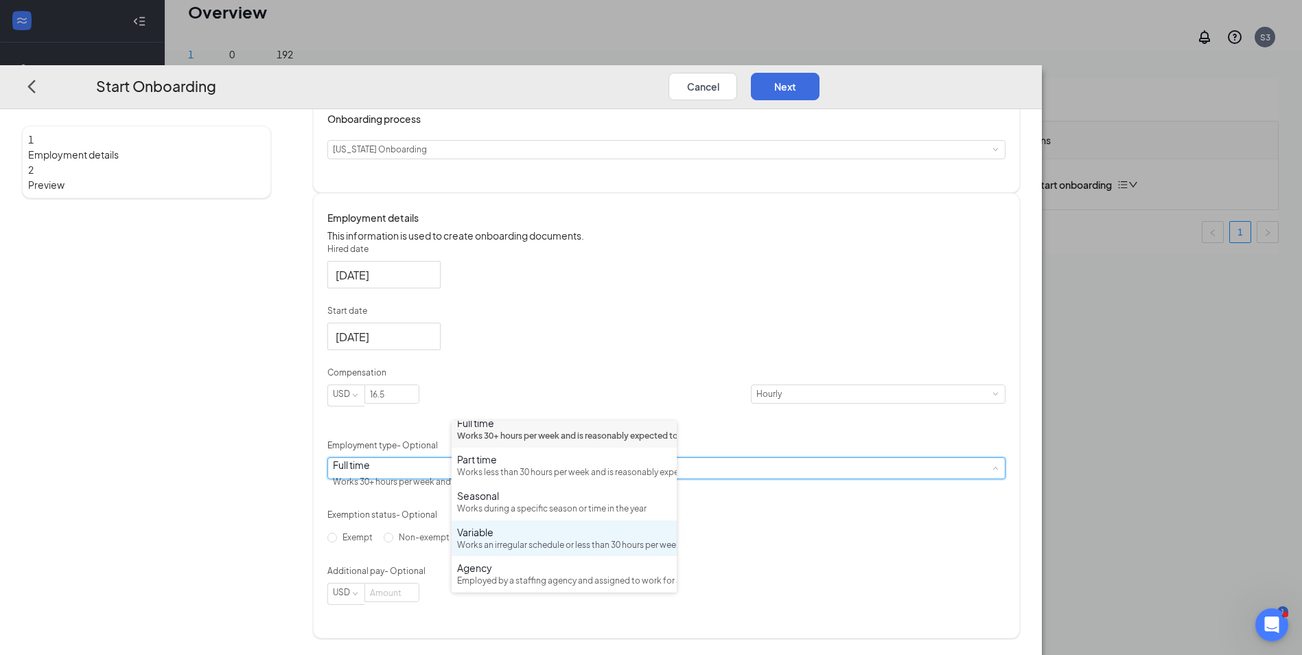
scroll to position [0, 0]
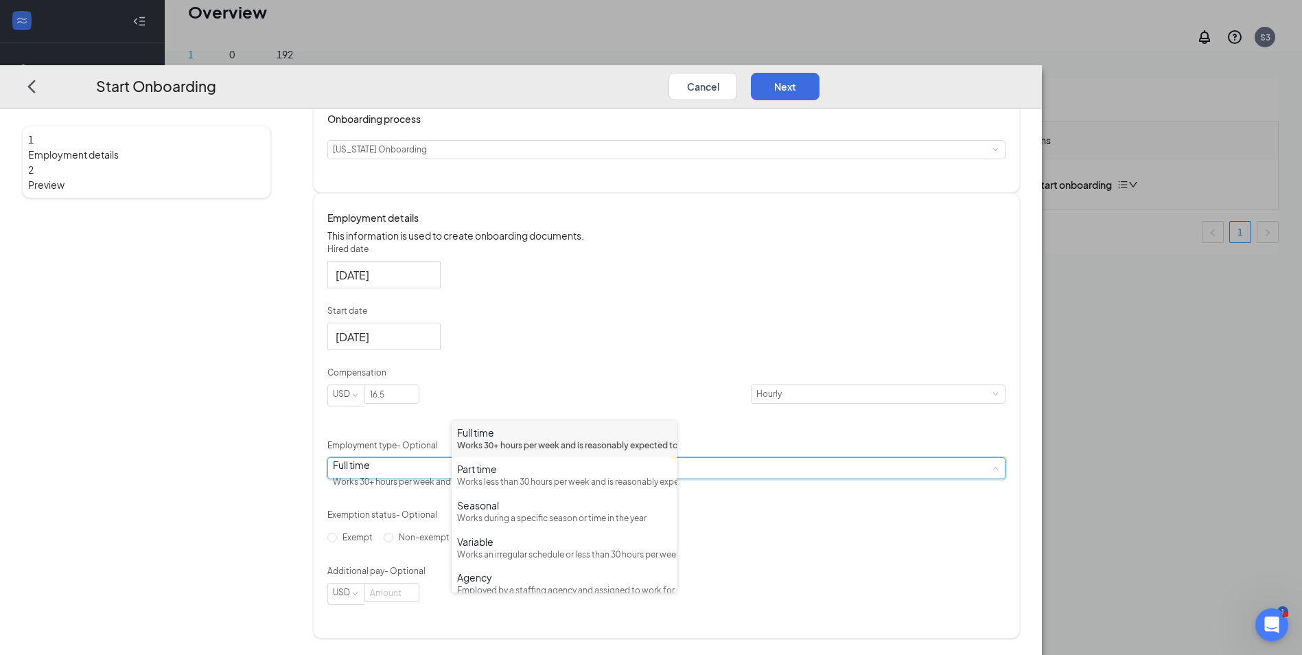
click at [977, 332] on div "Hired date [DATE] Start date [DATE] [DATE] Su Mo Tu We Th Fr Sa 31 1 2 3 4 5 6 …" at bounding box center [666, 424] width 678 height 362
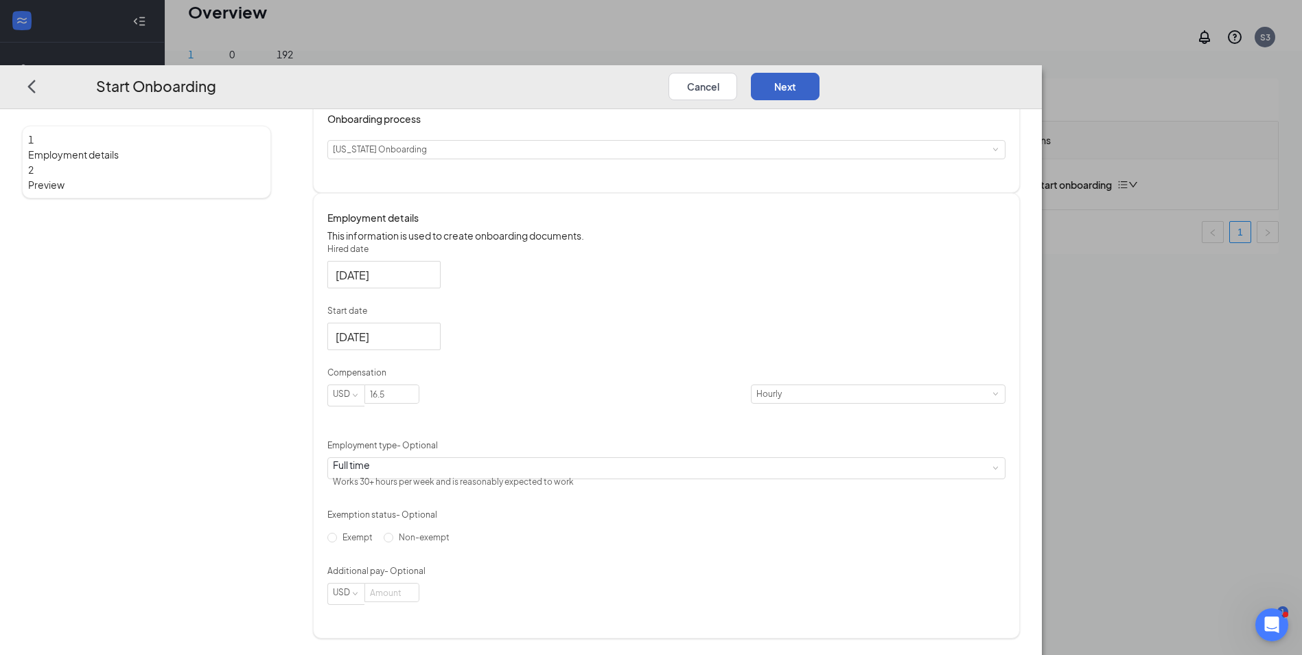
click at [820, 73] on button "Next" at bounding box center [785, 86] width 69 height 27
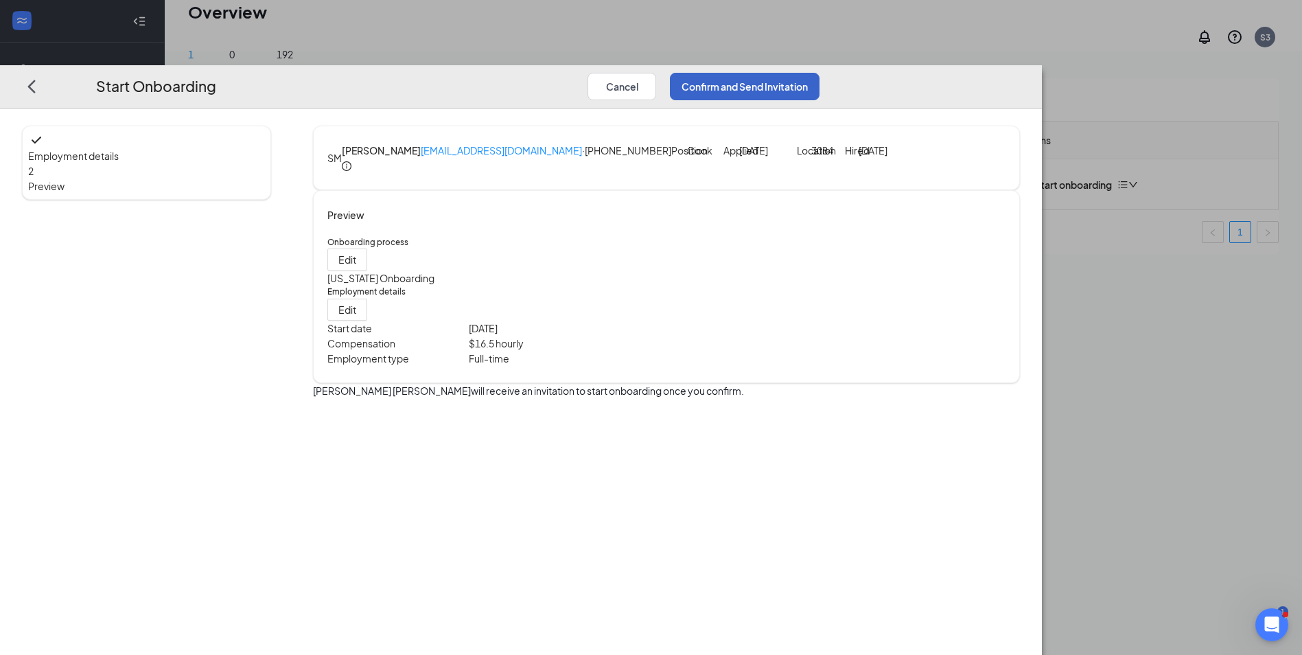
click at [820, 73] on button "Confirm and Send Invitation" at bounding box center [745, 86] width 150 height 27
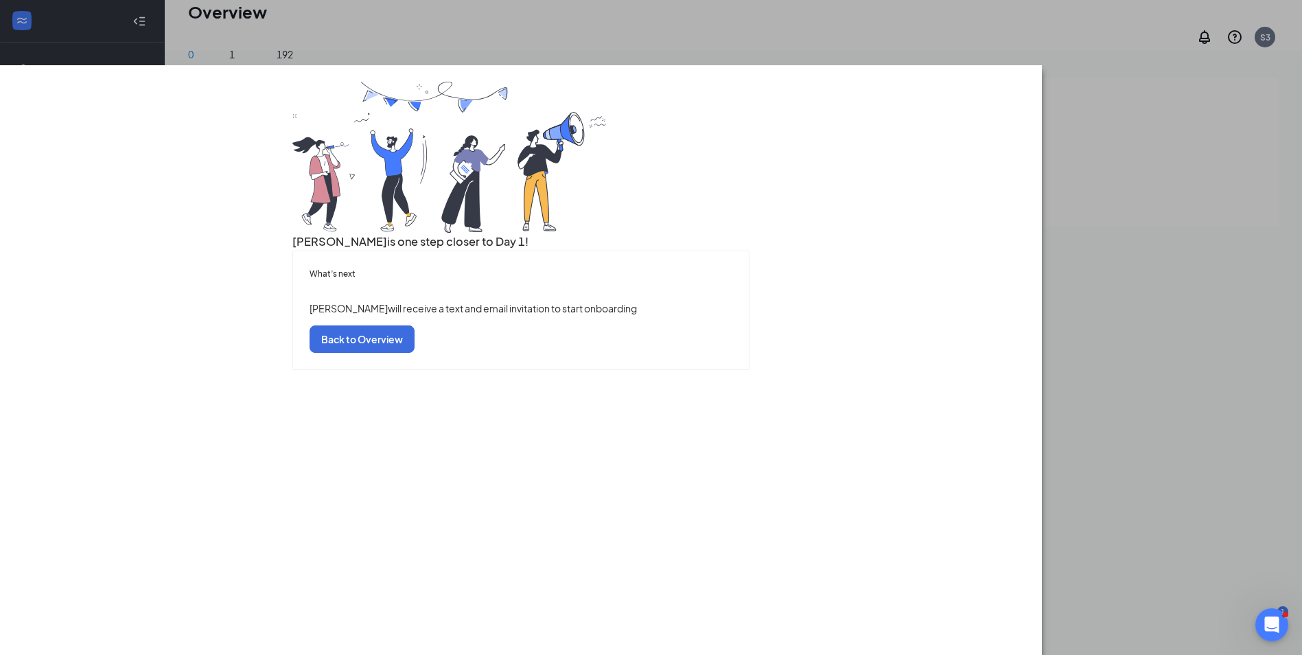
click at [944, 264] on div "[PERSON_NAME] is one step closer to Day 1! What’s next [PERSON_NAME] will recei…" at bounding box center [521, 226] width 998 height 288
